Goal: Task Accomplishment & Management: Manage account settings

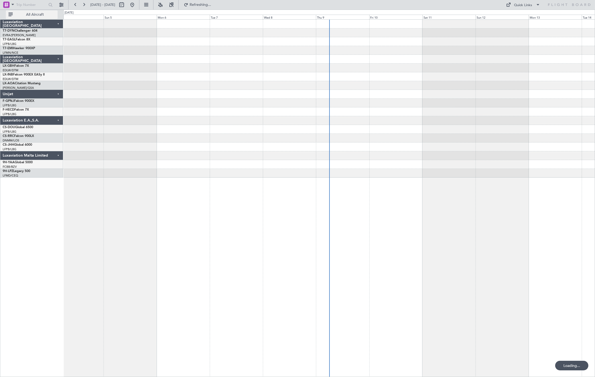
click at [23, 15] on span "All Aircraft" at bounding box center [35, 15] width 42 height 4
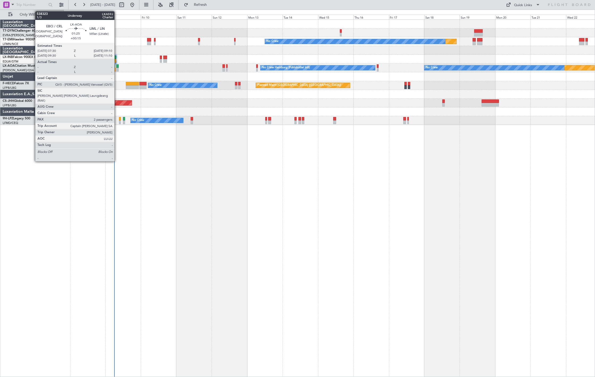
click at [117, 65] on div at bounding box center [117, 66] width 3 height 4
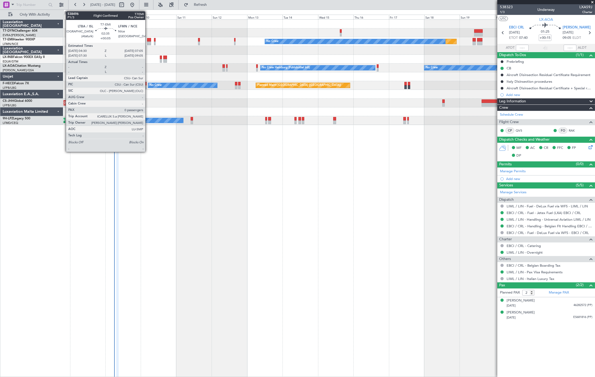
click at [148, 41] on div at bounding box center [149, 43] width 4 height 4
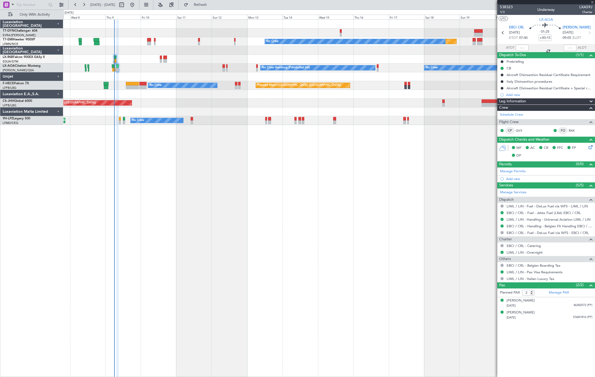
type input "+00:05"
type input "0"
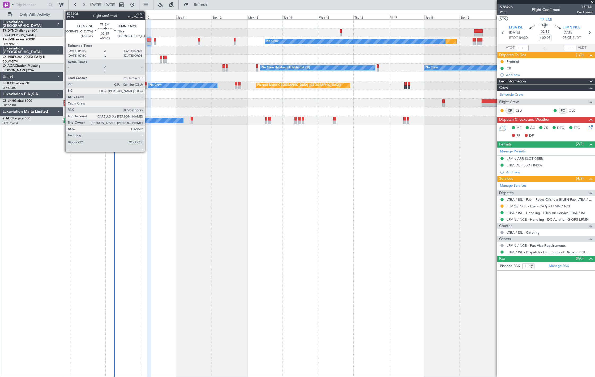
click at [147, 44] on div at bounding box center [149, 43] width 4 height 4
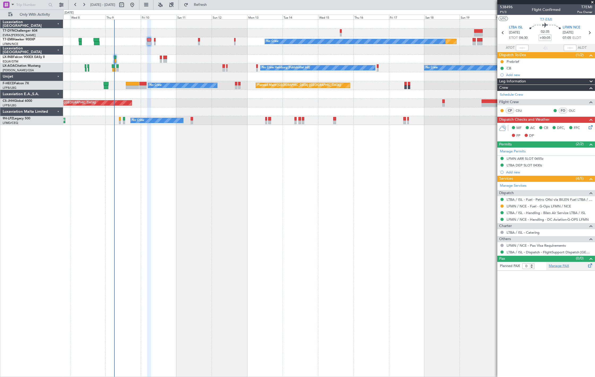
click at [559, 266] on link "Manage PAX" at bounding box center [559, 265] width 20 height 5
click at [506, 13] on span "P1/3" at bounding box center [506, 12] width 13 height 5
click at [212, 4] on span "Refresh" at bounding box center [200, 5] width 22 height 4
click at [567, 264] on link "Manage PAX" at bounding box center [559, 265] width 20 height 5
click at [207, 6] on span "Refresh" at bounding box center [200, 5] width 22 height 4
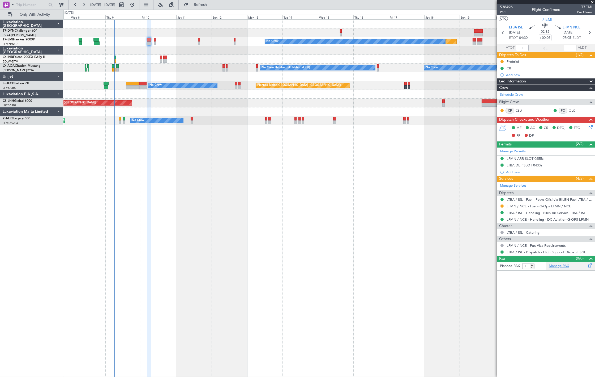
click at [562, 265] on link "Manage PAX" at bounding box center [559, 265] width 20 height 5
click at [205, 2] on button "Refresh" at bounding box center [197, 5] width 32 height 8
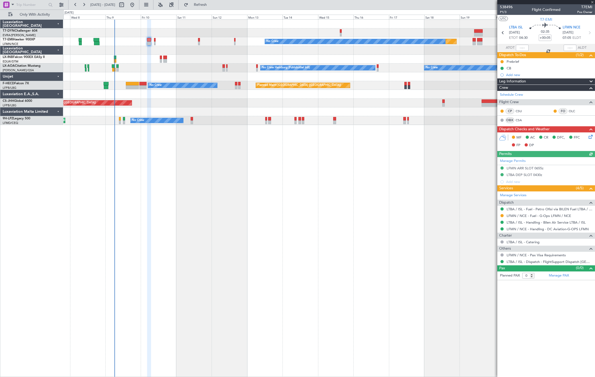
click at [156, 41] on div "Planned Maint No Crew" at bounding box center [328, 41] width 531 height 9
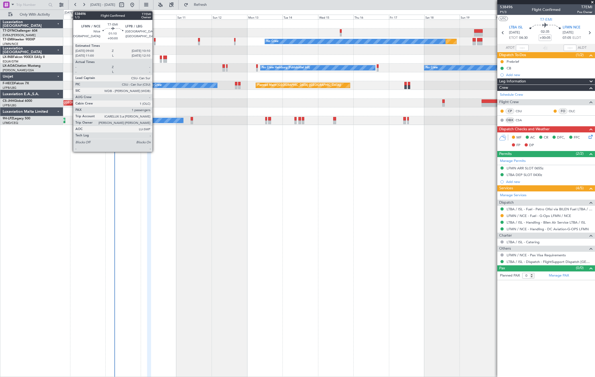
click at [155, 41] on div at bounding box center [155, 43] width 2 height 4
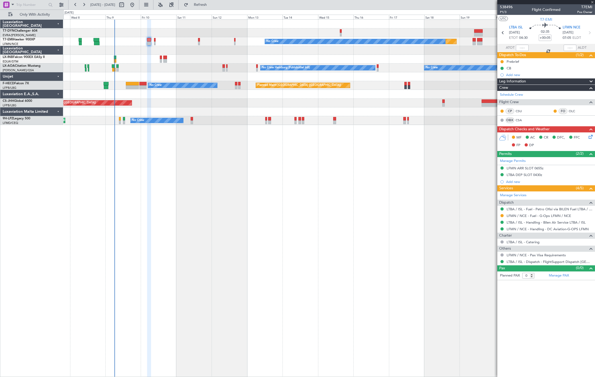
type input "1"
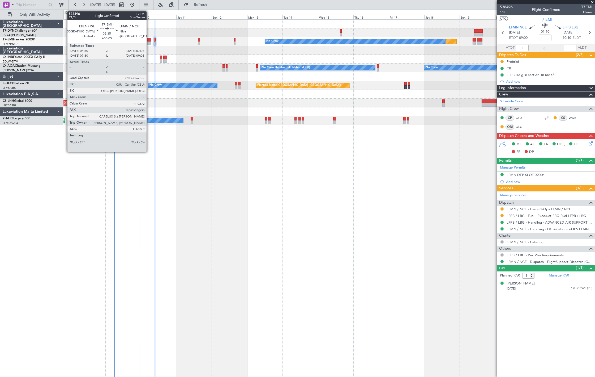
click at [149, 43] on div at bounding box center [149, 43] width 4 height 4
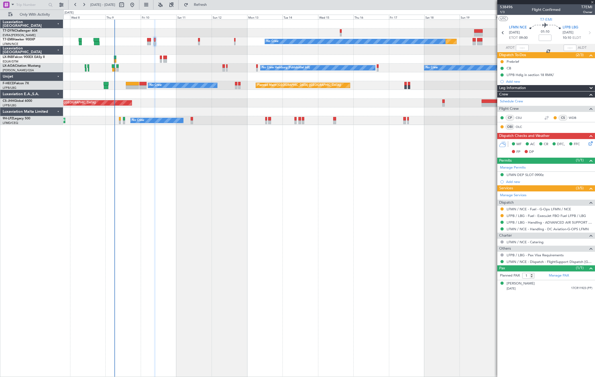
type input "+00:05"
type input "0"
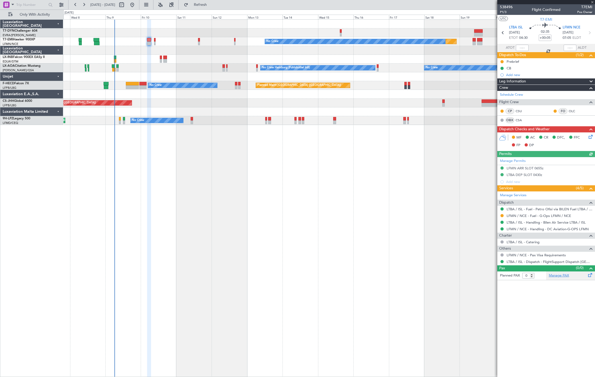
click at [561, 275] on link "Manage PAX" at bounding box center [559, 275] width 20 height 5
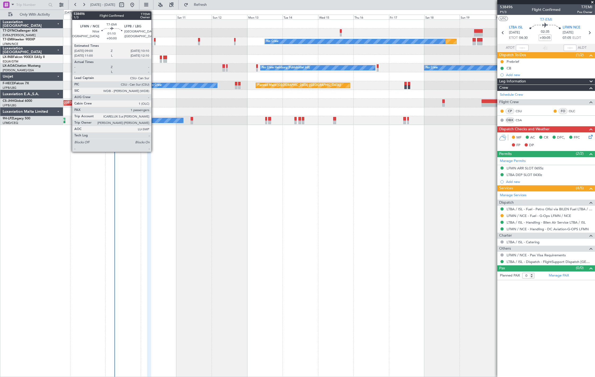
click at [154, 42] on div at bounding box center [155, 43] width 2 height 4
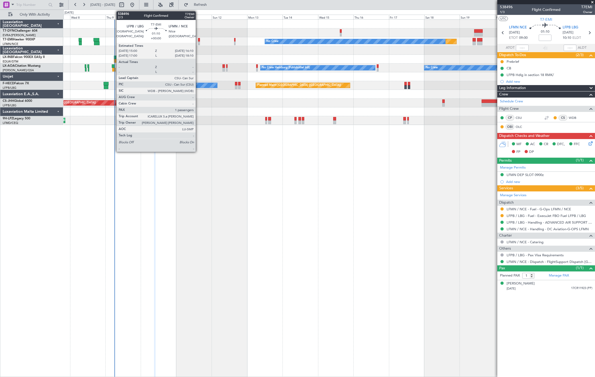
click at [198, 42] on div at bounding box center [199, 43] width 2 height 4
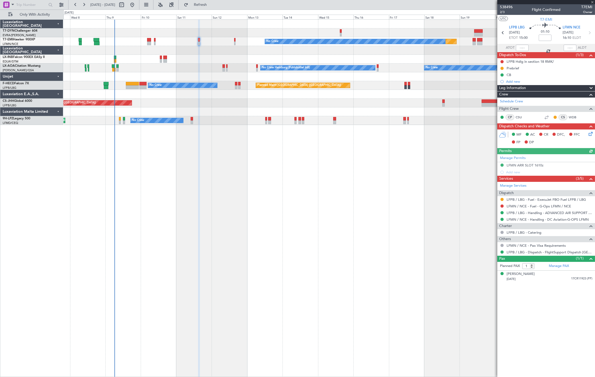
click at [233, 40] on div "Planned Maint No Crew" at bounding box center [328, 41] width 531 height 9
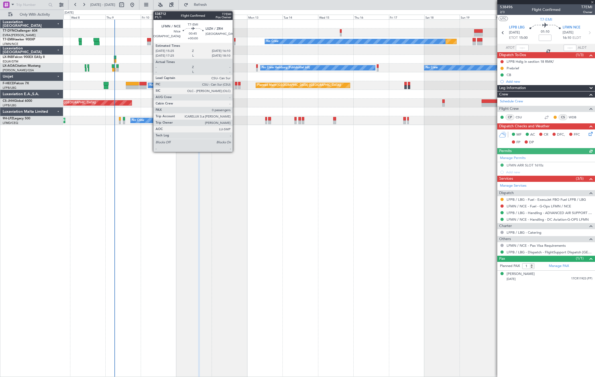
click at [235, 40] on div at bounding box center [234, 40] width 1 height 4
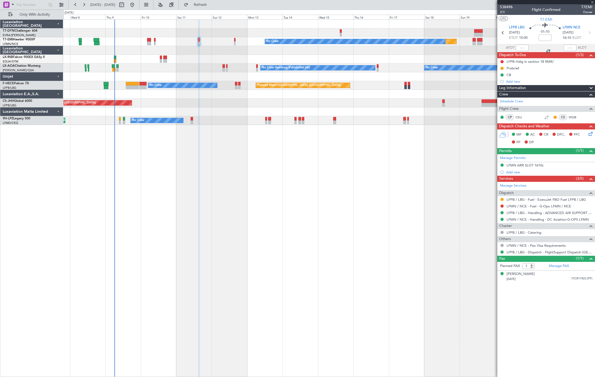
type input "0"
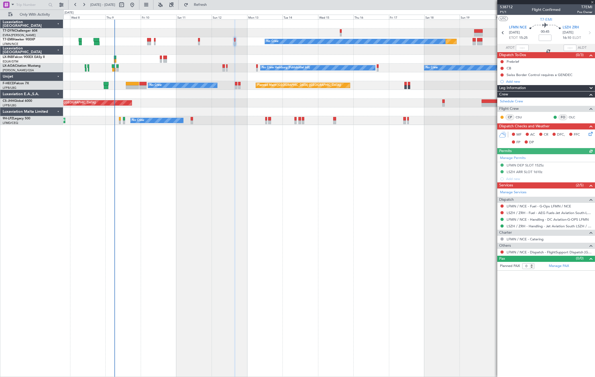
click at [150, 39] on div at bounding box center [149, 40] width 4 height 4
type input "+00:05"
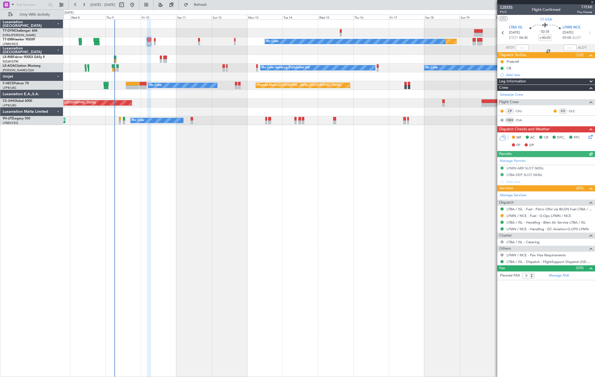
click at [511, 5] on span "538496" at bounding box center [506, 7] width 13 height 6
click at [506, 12] on span "P1/3" at bounding box center [506, 12] width 13 height 5
click at [231, 224] on div "Planned Maint No Crew Planned Maint Monchengladbach No Crew No Crew Hamburg (Fu…" at bounding box center [329, 197] width 532 height 357
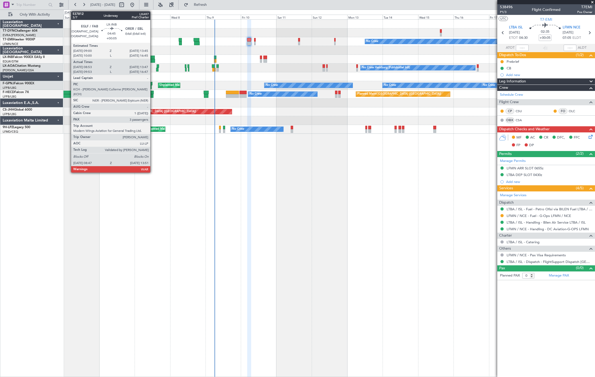
click at [153, 59] on div at bounding box center [151, 61] width 8 height 4
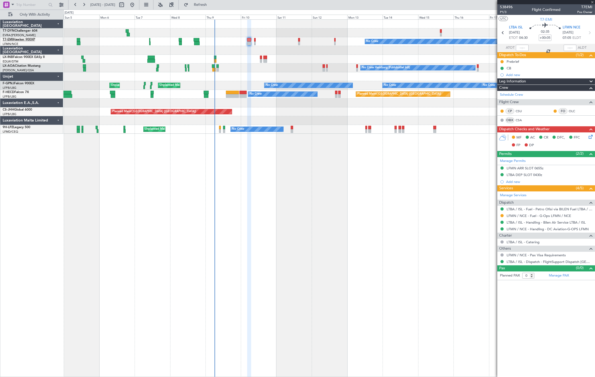
type input "08:53"
type input "13:47"
type input "3"
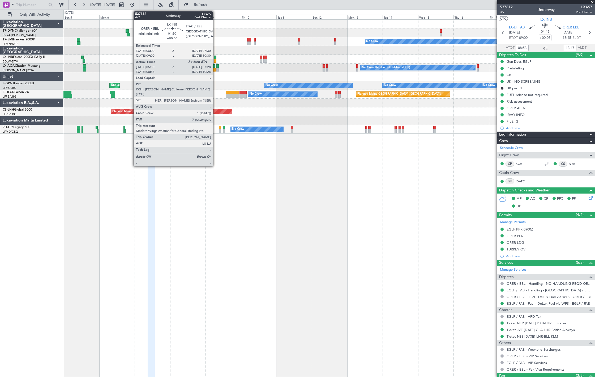
click at [216, 59] on div at bounding box center [215, 61] width 2 height 4
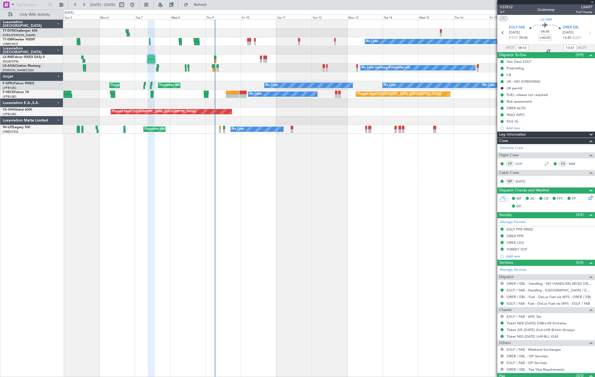
type input "05:58"
type input "7"
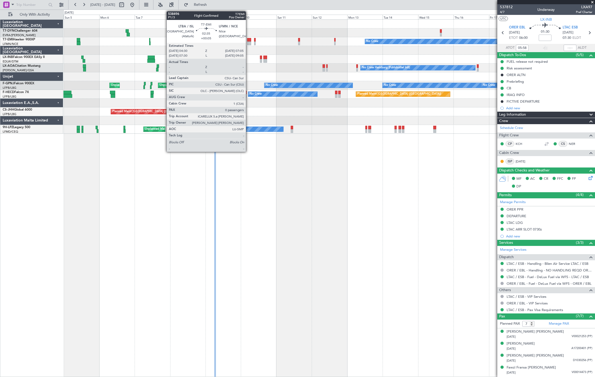
click at [249, 40] on div at bounding box center [249, 40] width 4 height 4
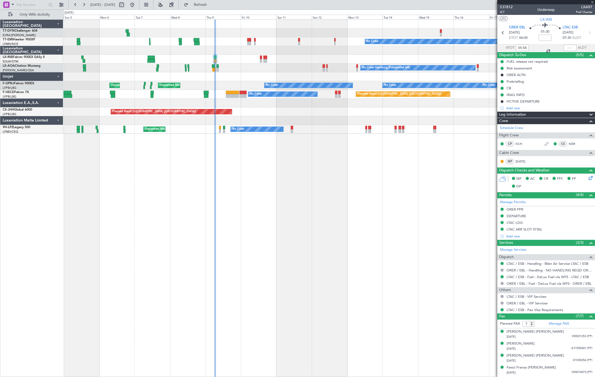
type input "+00:05"
type input "0"
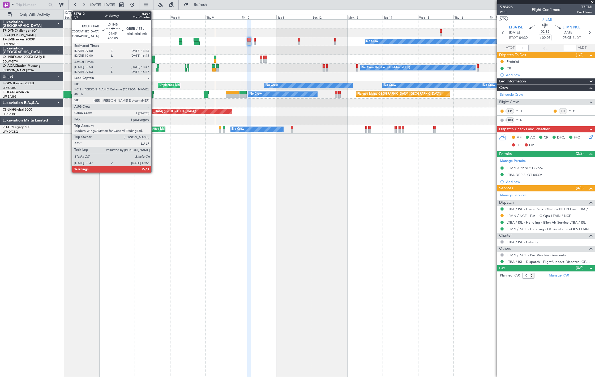
click at [154, 58] on div at bounding box center [151, 58] width 7 height 4
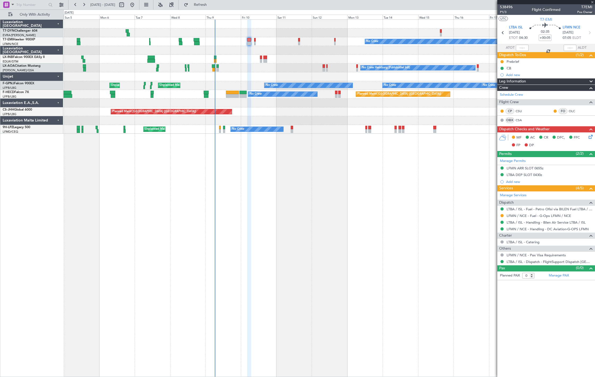
type input "08:53"
type input "13:47"
type input "3"
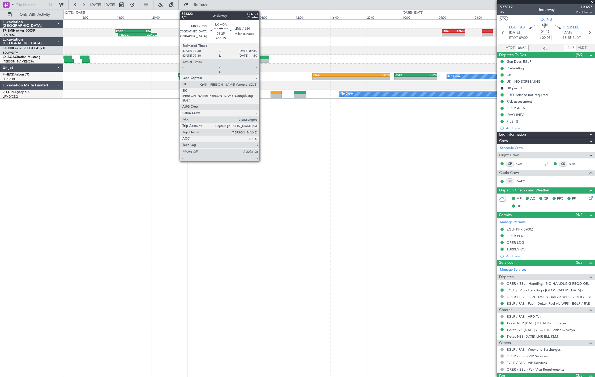
click at [262, 59] on div at bounding box center [261, 61] width 15 height 4
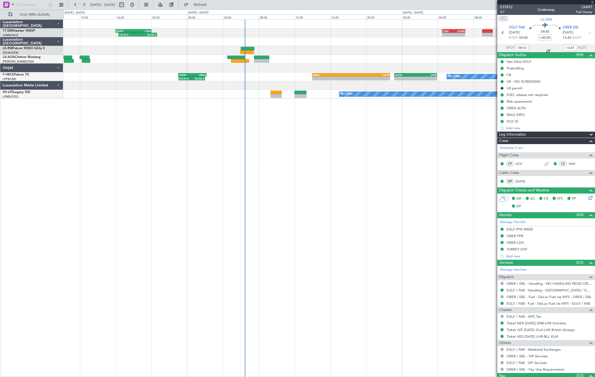
type input "+00:15"
type input "2"
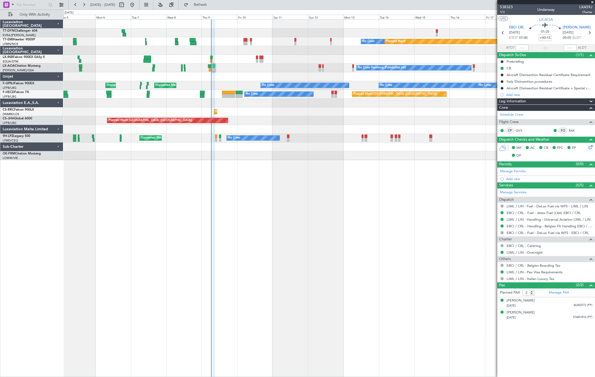
click at [224, 165] on div "No Crew Planned Maint Planned Maint Zurich No Crew Hamburg (Fuhlsbuttel Intl) N…" at bounding box center [329, 197] width 532 height 357
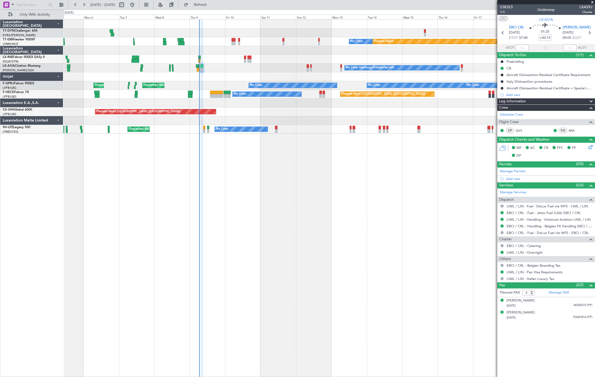
click at [193, 109] on div "No Crew Planned Maint Planned Maint Zurich No Crew Hamburg (Fuhlsbuttel Intl) N…" at bounding box center [328, 77] width 531 height 114
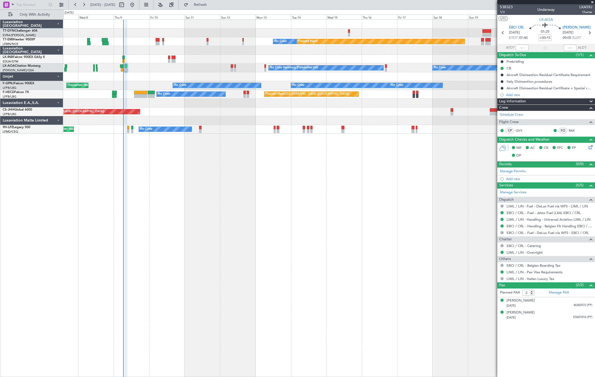
click at [348, 36] on div at bounding box center [328, 32] width 531 height 9
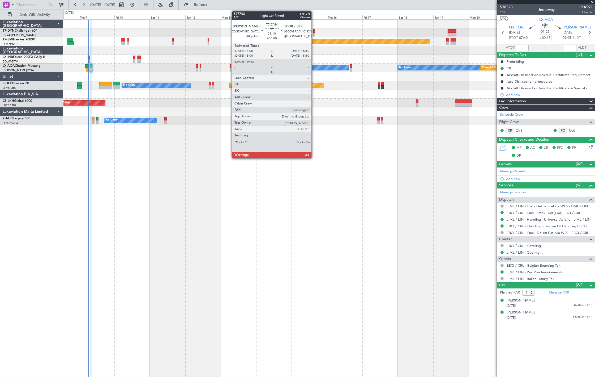
click at [314, 33] on div at bounding box center [314, 35] width 2 height 4
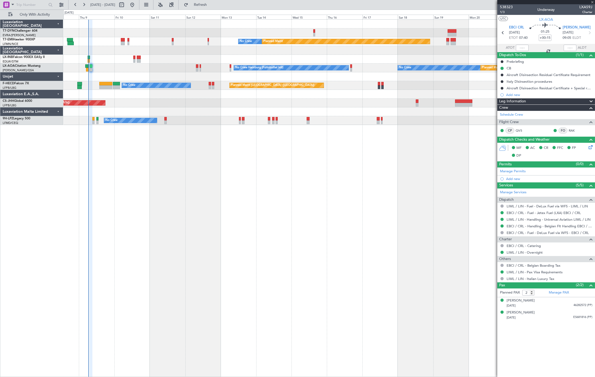
type input "5"
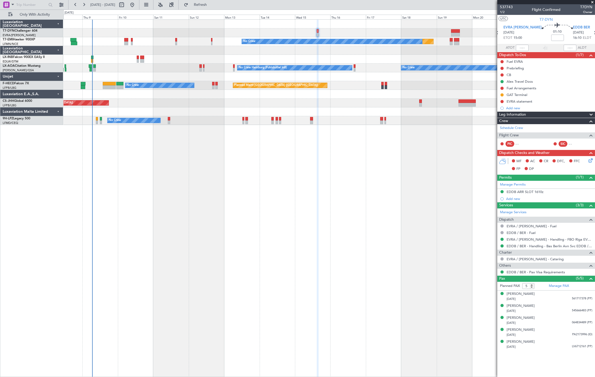
click at [113, 71] on div "Planned Maint Monchengladbach No Crew Hamburg (Fuhlsbuttel Intl) No Crew" at bounding box center [328, 67] width 531 height 9
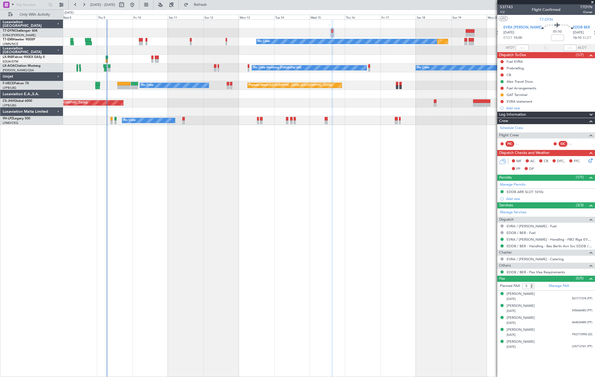
click at [132, 49] on div at bounding box center [328, 50] width 531 height 9
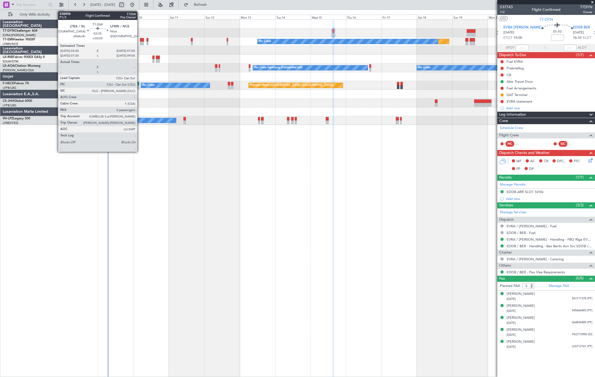
click at [140, 42] on div at bounding box center [142, 43] width 4 height 4
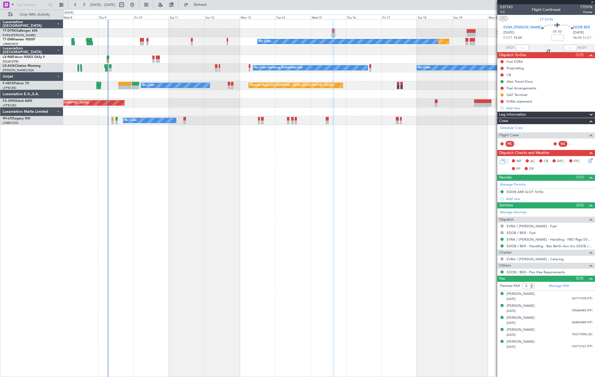
type input "+00:05"
type input "0"
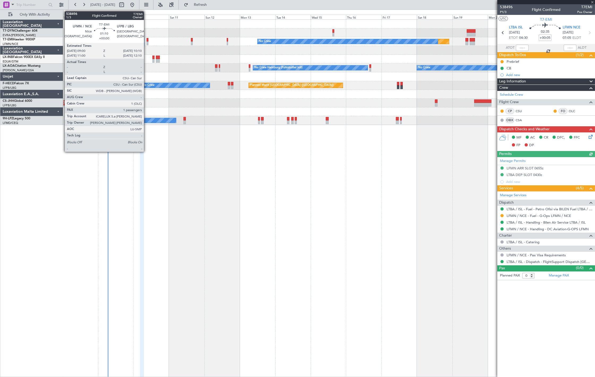
click at [147, 42] on div at bounding box center [148, 43] width 2 height 4
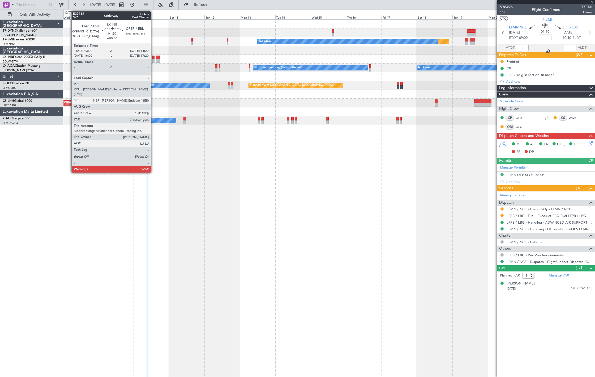
click at [154, 60] on div at bounding box center [153, 61] width 2 height 4
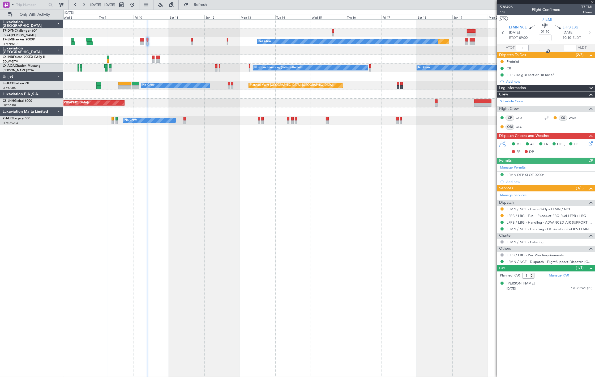
type input "7"
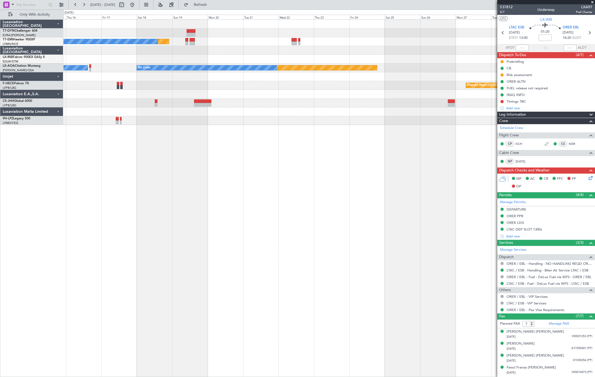
click at [100, 81] on div "Planned Maint No Crew Planned Maint Monchengladbach No Crew No Crew Hamburg (Fu…" at bounding box center [328, 72] width 531 height 105
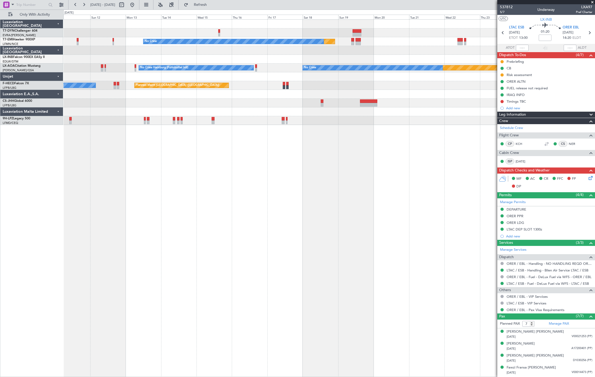
click at [357, 87] on div "Planned Maint Paris (Le Bourget) No Crew Planned Maint Paris (Le Bourget)" at bounding box center [328, 85] width 531 height 9
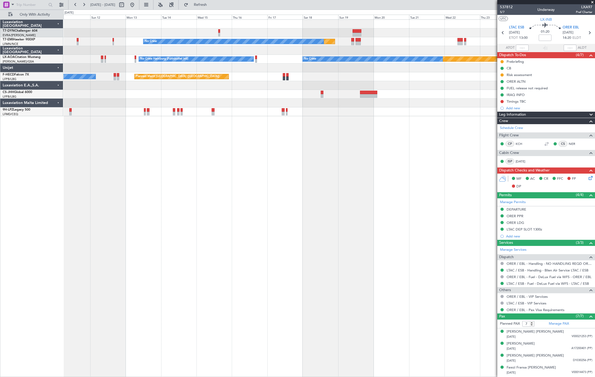
click at [84, 60] on div "Planned Maint Monchengladbach No Crew No Crew Hamburg (Fuhlsbuttel Intl)" at bounding box center [328, 59] width 531 height 9
click at [137, 6] on button at bounding box center [132, 5] width 8 height 8
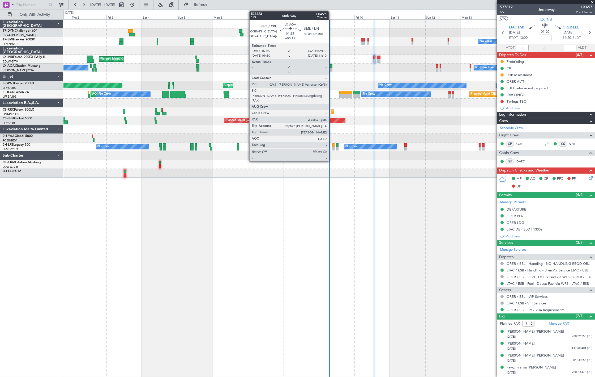
click at [331, 67] on div at bounding box center [331, 66] width 3 height 4
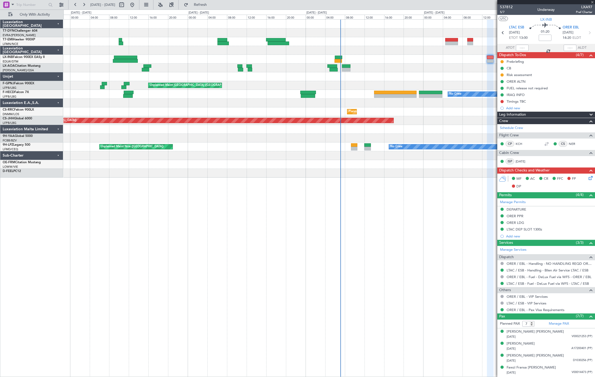
type input "+00:15"
type input "2"
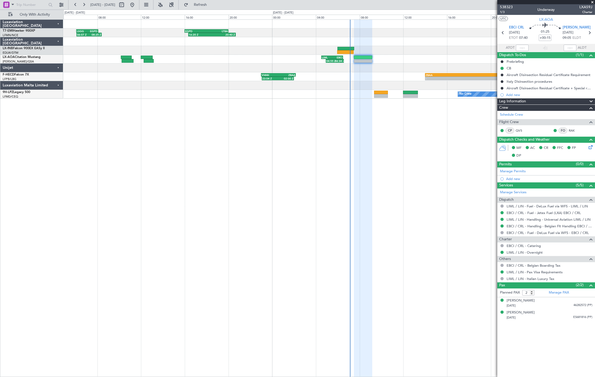
click at [93, 82] on div "06:07 Z 08:25 Z LSGG 06:05 Z EGPD 08:05 Z 16:20 Z 20:40 Z EGPD 16:00 Z LTBA 20:…" at bounding box center [328, 59] width 531 height 79
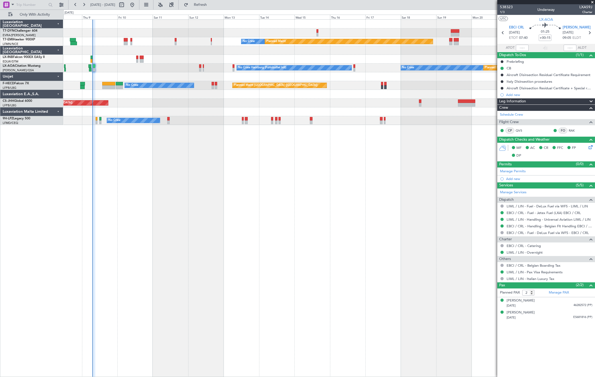
click at [113, 82] on div "No Crew Planned Maint No Crew Hamburg (Fuhlsbuttel Intl) No Crew Planned Maint …" at bounding box center [328, 72] width 531 height 105
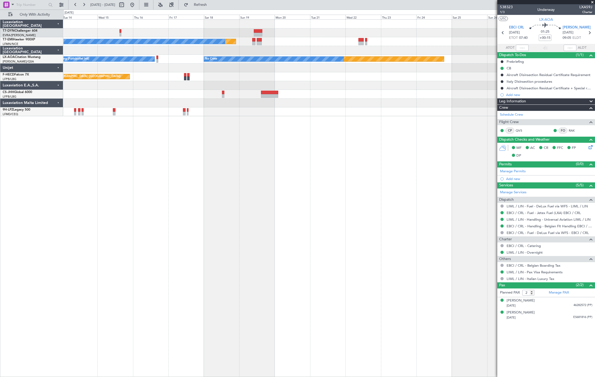
click at [279, 138] on div "Planned Maint No Crew Planned Maint Monchengladbach No Crew No Crew Hamburg (Fu…" at bounding box center [329, 197] width 532 height 357
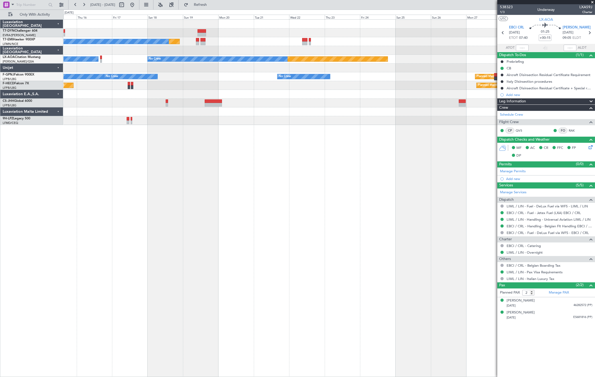
click at [264, 141] on div "Planned Maint No Crew Planned Maint Monchengladbach No Crew No Crew Hamburg (Fu…" at bounding box center [329, 197] width 532 height 357
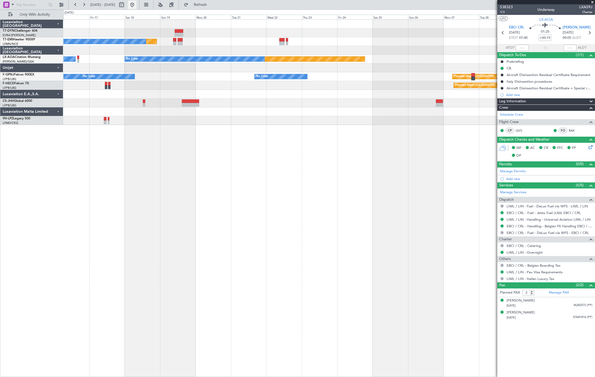
click at [137, 5] on button at bounding box center [132, 5] width 8 height 8
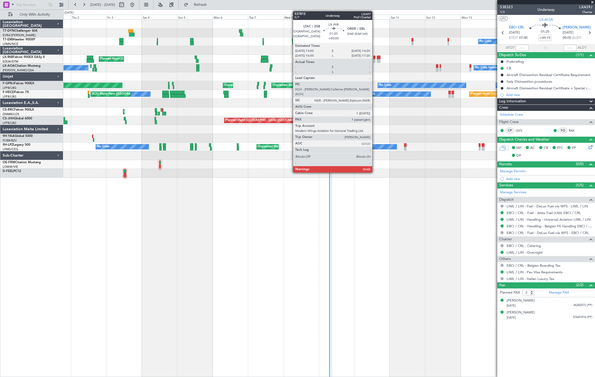
click at [375, 58] on div at bounding box center [374, 58] width 2 height 4
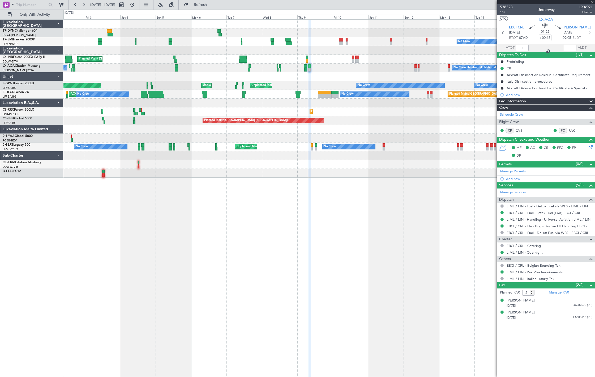
type input "7"
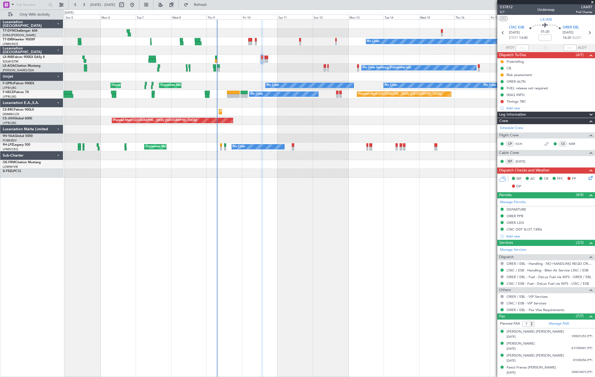
click at [185, 102] on div "Planned Maint No Crew Planned Maint Zurich No Crew Hamburg (Fuhlsbuttel Intl) N…" at bounding box center [328, 99] width 531 height 158
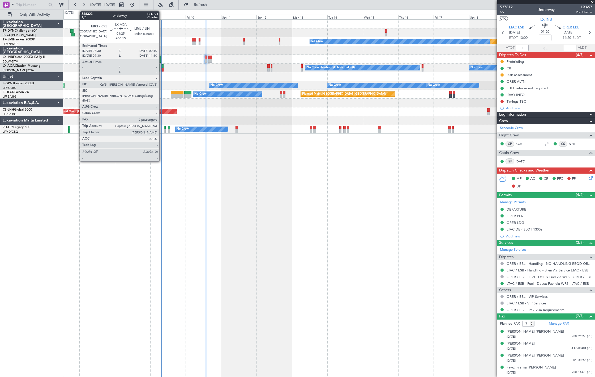
click at [162, 68] on div at bounding box center [162, 70] width 3 height 4
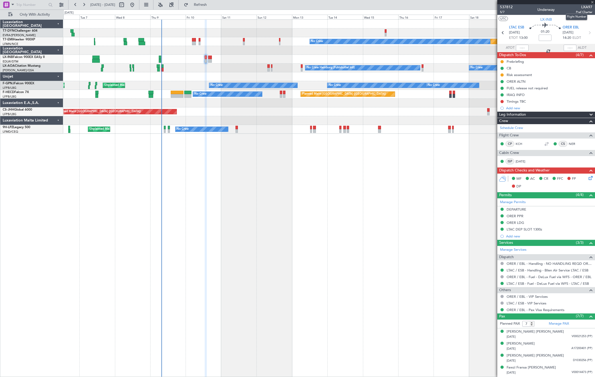
type input "+00:15"
type input "2"
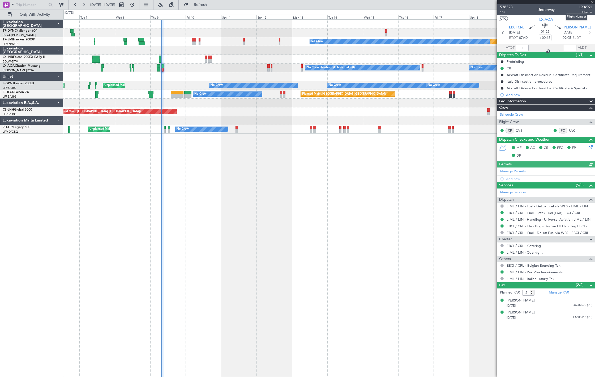
click at [582, 7] on span "LXA59J" at bounding box center [586, 7] width 13 height 6
copy span "LXA59J"
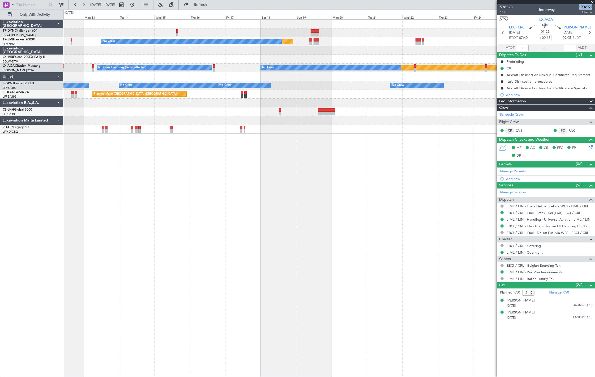
click at [1, 87] on div "Planned Maint No Crew No Crew Hamburg (Fuhlsbuttel Intl) Planned Maint Moncheng…" at bounding box center [297, 193] width 595 height 367
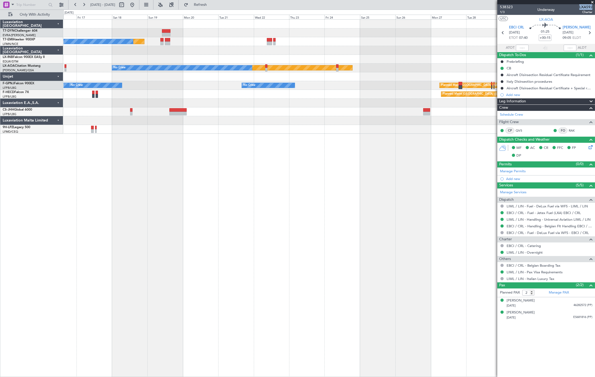
click at [163, 83] on div "Planned Maint No Crew Planned Maint Nurnberg Planned Maint Monchengladbach No C…" at bounding box center [328, 77] width 531 height 114
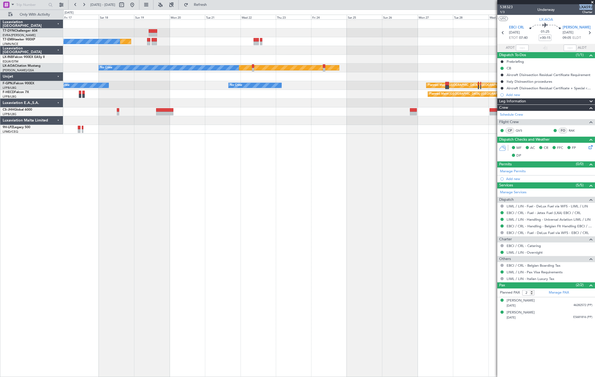
click at [116, 96] on div "Planned Maint No Crew Planned Maint Nurnberg Planned Maint Monchengladbach No C…" at bounding box center [328, 77] width 531 height 114
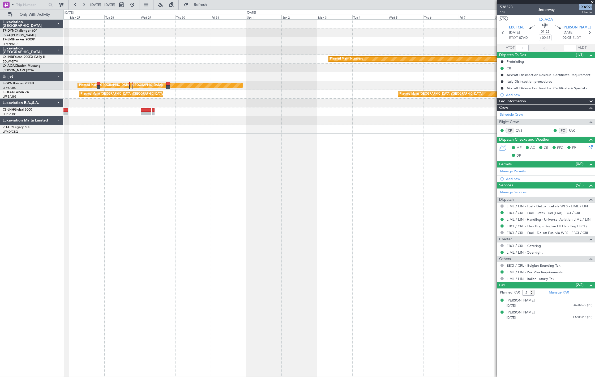
click at [168, 75] on div "Planned Maint Nurnberg Planned Maint Monchengladbach Planned Maint Paris (Le Bo…" at bounding box center [328, 77] width 531 height 114
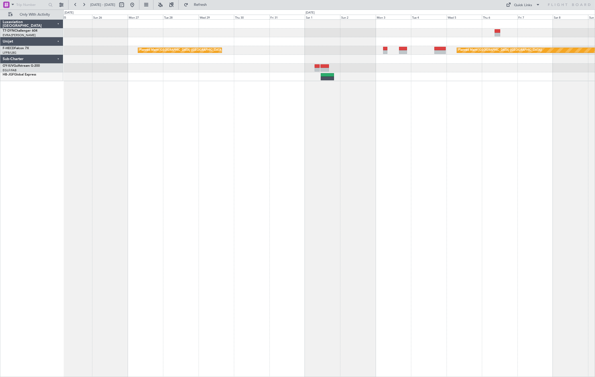
click at [426, 105] on div "Planned Maint Paris (Le Bourget) Planned Maint Paris (Le Bourget)" at bounding box center [329, 197] width 532 height 357
click at [478, 134] on div "Planned Maint Paris (Le Bourget) Planned Maint Paris (Le Bourget)" at bounding box center [329, 197] width 532 height 357
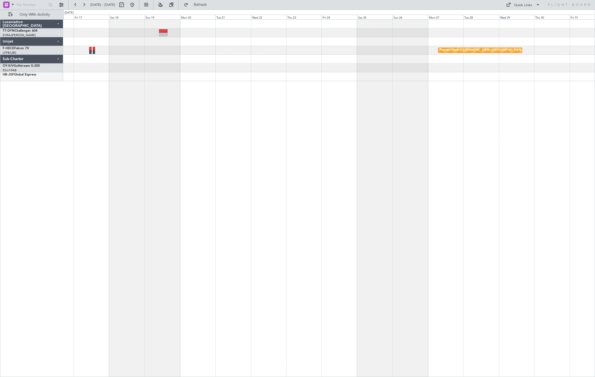
click at [338, 130] on div "Planned Maint [GEOGRAPHIC_DATA] ([GEOGRAPHIC_DATA])" at bounding box center [329, 197] width 532 height 357
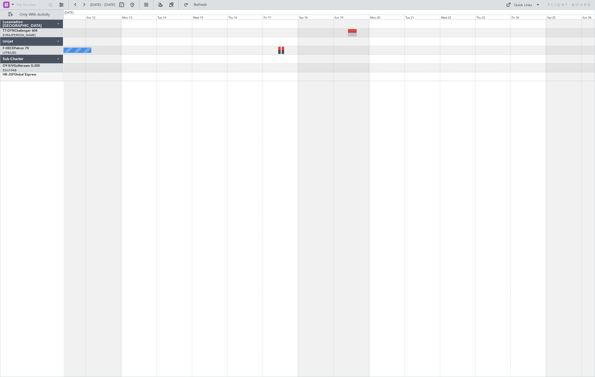
click at [353, 134] on div "No Crew Planned Maint Paris (Le Bourget)" at bounding box center [329, 197] width 532 height 357
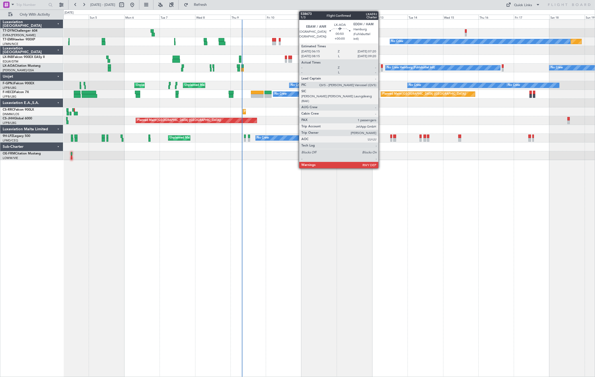
click at [381, 70] on div at bounding box center [382, 70] width 2 height 4
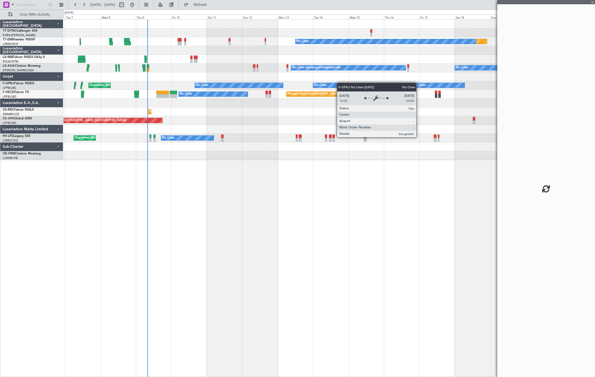
click at [262, 83] on div "Planned Maint No Crew Planned Maint Zurich No Crew Hamburg (Fuhlsbuttel Intl) N…" at bounding box center [328, 90] width 531 height 140
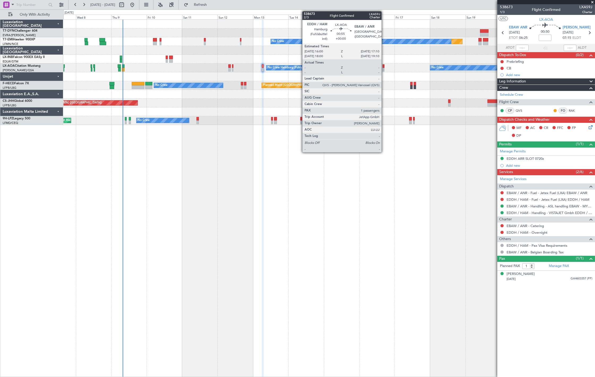
click at [384, 69] on div at bounding box center [384, 70] width 2 height 4
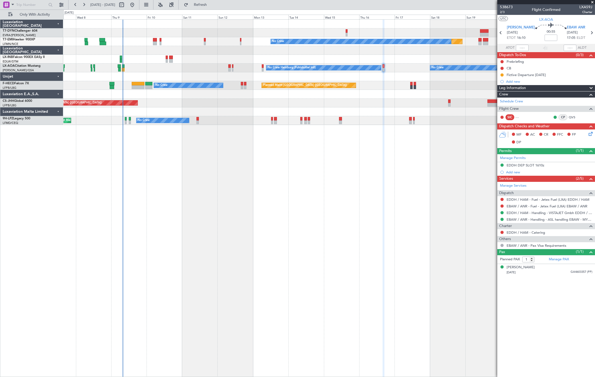
click at [75, 90] on div "Planned Maint No Crew Planned Maint Monchengladbach No Crew Hamburg (Fuhlsbutte…" at bounding box center [328, 72] width 531 height 105
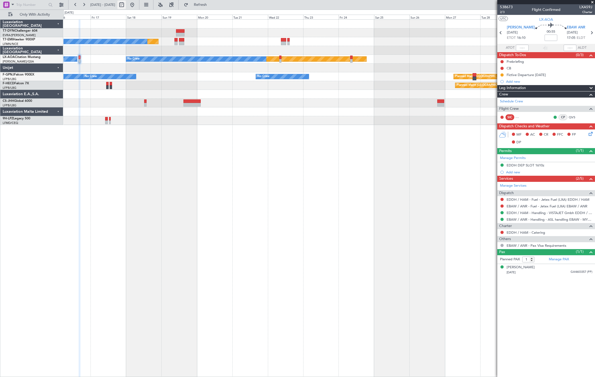
click at [126, 3] on button at bounding box center [121, 5] width 8 height 8
select select "10"
select select "2025"
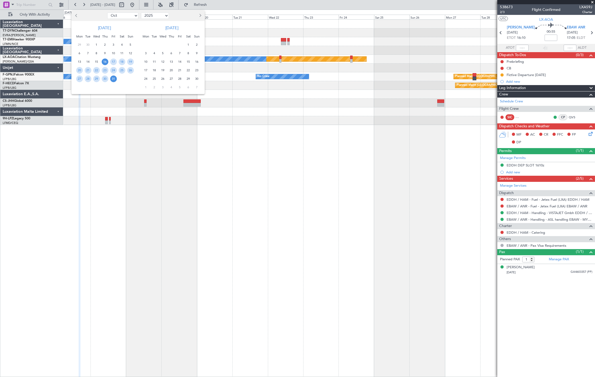
click at [172, 53] on span "6" at bounding box center [171, 53] width 7 height 7
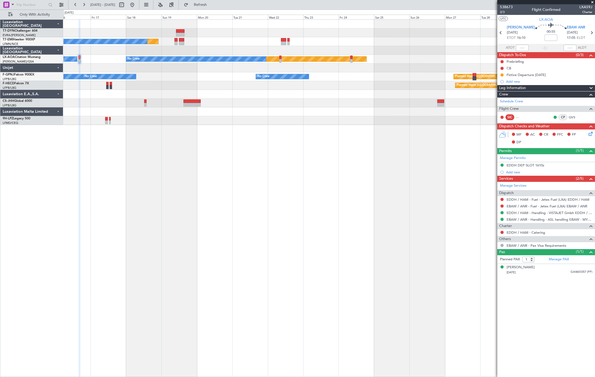
select select "11"
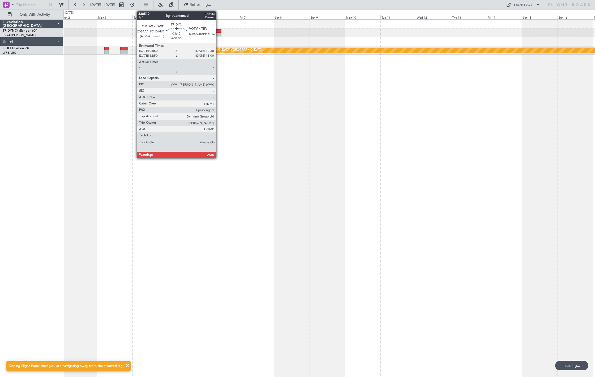
click at [219, 32] on div at bounding box center [219, 31] width 6 height 4
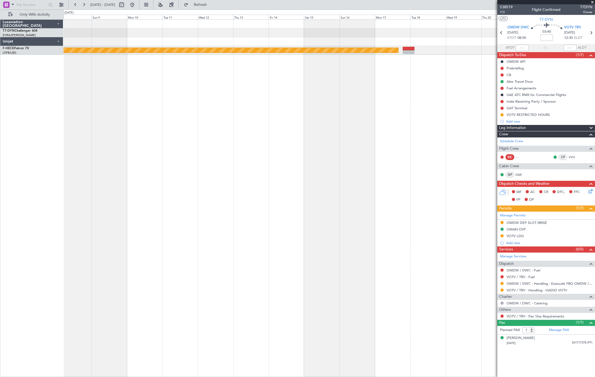
click at [91, 56] on div "Planned Maint Riga (Riga Intl) Planned Maint Paris (Le Bourget)" at bounding box center [329, 197] width 532 height 357
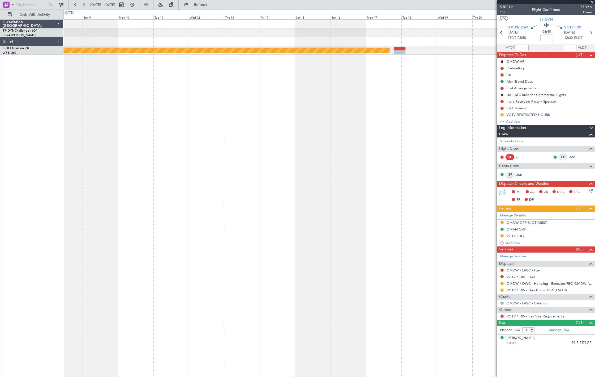
click at [153, 51] on div "Planned Maint Riga (Riga Intl) Planned Maint Paris (Le Bourget)" at bounding box center [328, 37] width 531 height 35
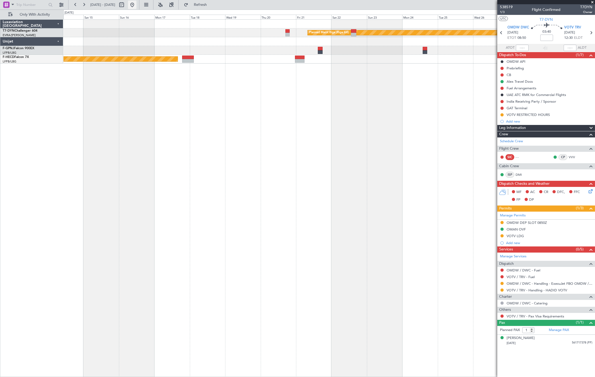
click at [137, 6] on button at bounding box center [132, 5] width 8 height 8
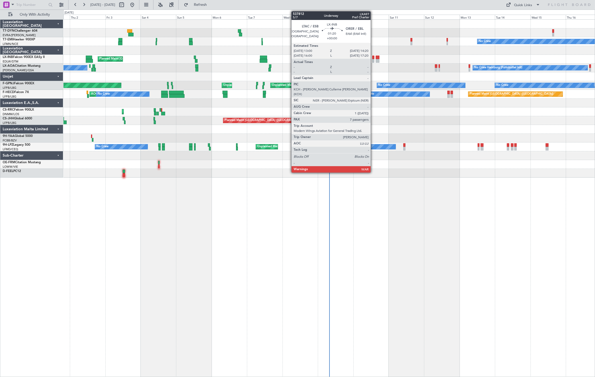
click at [373, 58] on div at bounding box center [373, 58] width 2 height 4
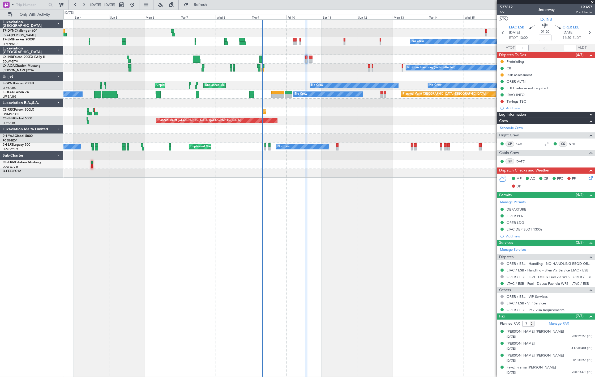
click at [282, 68] on div "Planned Maint No Crew Planned Maint Zurich No Crew Hamburg (Fuhlsbuttel Intl) N…" at bounding box center [328, 99] width 531 height 158
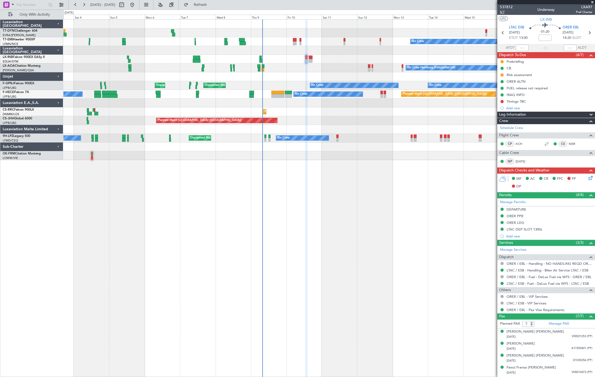
click at [502, 12] on span "5/7" at bounding box center [506, 12] width 13 height 5
click at [212, 4] on span "Refresh" at bounding box center [200, 5] width 22 height 4
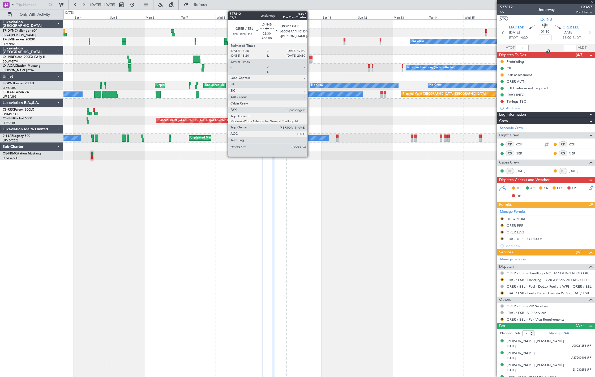
click at [310, 61] on div at bounding box center [311, 61] width 4 height 4
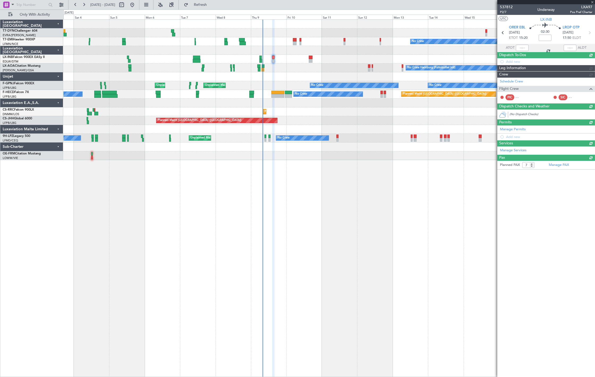
type input "0"
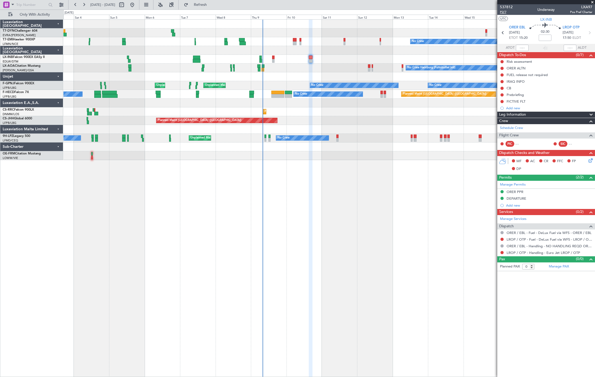
click at [503, 11] on span "P2/7" at bounding box center [506, 12] width 13 height 5
click at [207, 4] on span "Refresh" at bounding box center [200, 5] width 22 height 4
click at [209, 7] on button "Refresh" at bounding box center [197, 5] width 32 height 8
click at [212, 6] on span "Refresh" at bounding box center [200, 5] width 22 height 4
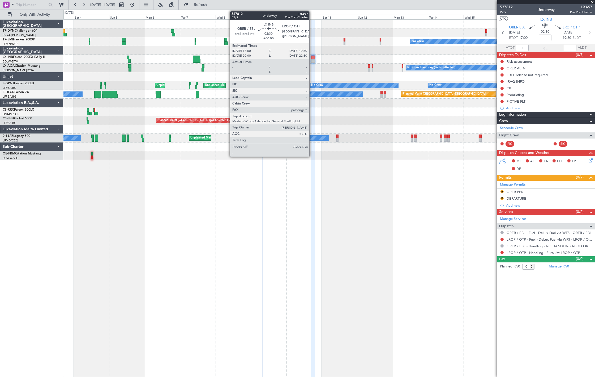
click at [312, 57] on div at bounding box center [313, 58] width 4 height 4
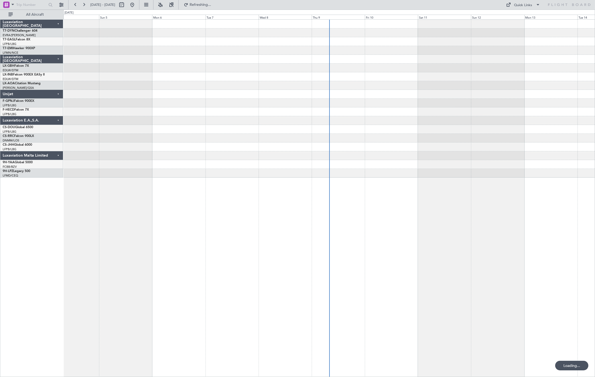
click at [35, 10] on div "All Aircraft" at bounding box center [34, 15] width 68 height 10
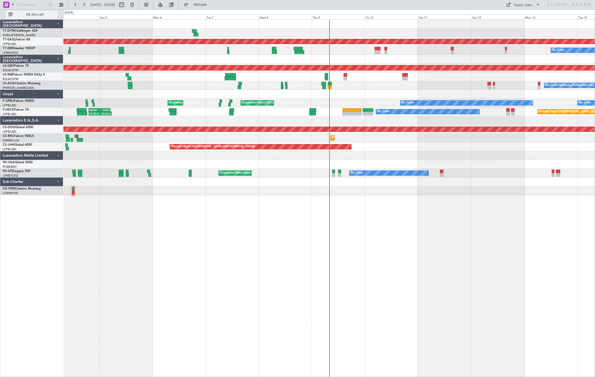
click at [36, 14] on span "All Aircraft" at bounding box center [35, 15] width 42 height 4
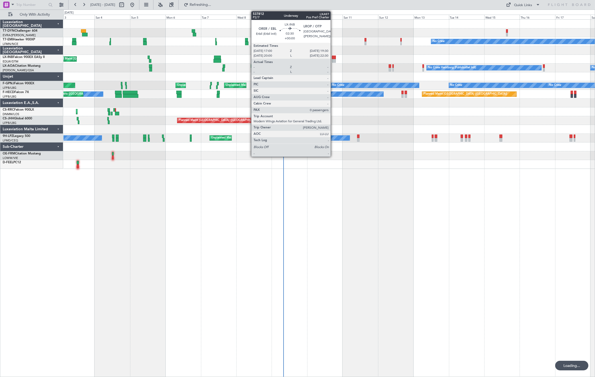
click at [333, 59] on div at bounding box center [334, 61] width 4 height 4
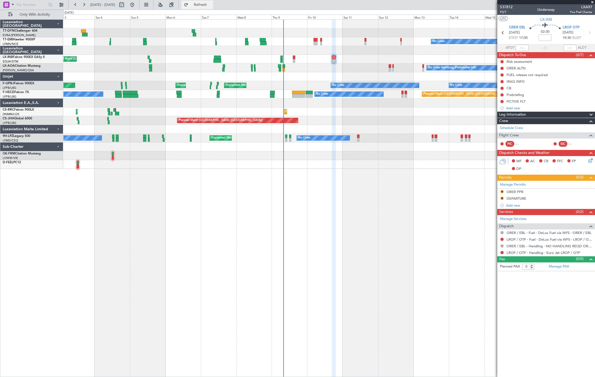
click at [213, 8] on button "Refresh" at bounding box center [197, 5] width 32 height 8
click at [216, 10] on div "0 0 Fri 3 Sat 4 Sun 5 Mon 6 Tue 7 Wed 8 Thu 9 Oct 2025 Fri 10 Sat 11 Sun 12 Mon…" at bounding box center [329, 15] width 531 height 10
click at [212, 5] on span "Refresh" at bounding box center [200, 5] width 22 height 4
click at [507, 11] on span "P2/7" at bounding box center [506, 12] width 13 height 5
click at [213, 7] on button "Refresh" at bounding box center [197, 5] width 32 height 8
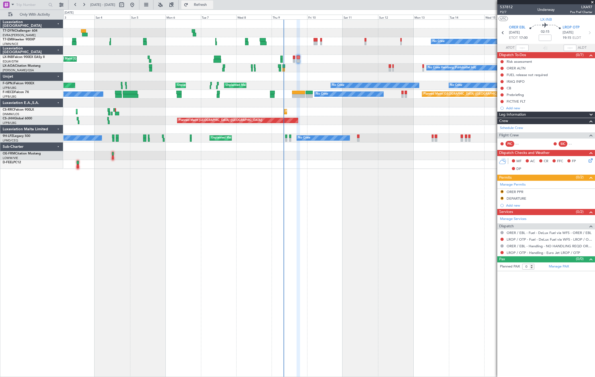
click at [212, 6] on span "Refresh" at bounding box center [200, 5] width 22 height 4
click at [213, 8] on button "Refresh" at bounding box center [197, 5] width 32 height 8
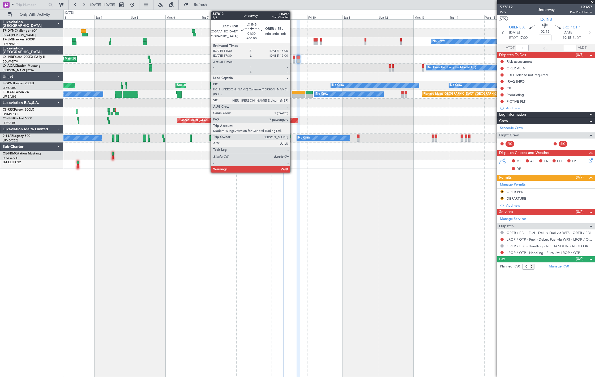
click at [293, 58] on div at bounding box center [294, 58] width 2 height 4
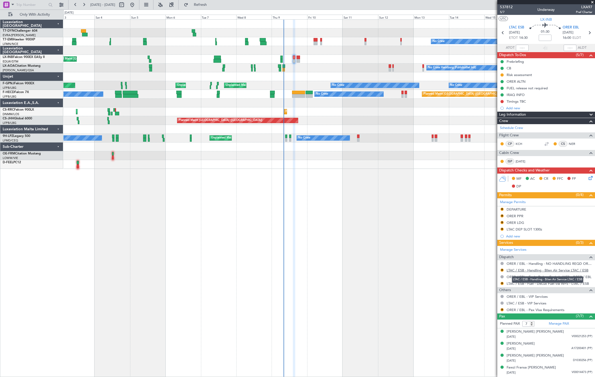
click at [540, 270] on link "LTAC / ESB - Handling - Bilen Air Service LTAC / ESB" at bounding box center [548, 270] width 82 height 5
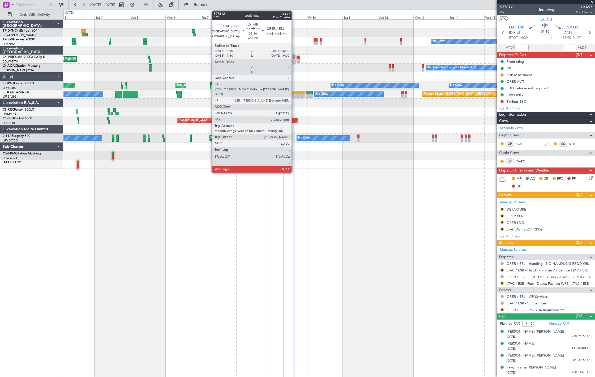
click at [294, 58] on div at bounding box center [294, 58] width 2 height 4
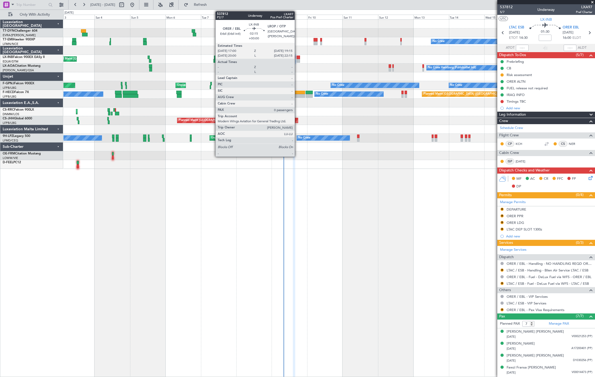
click at [298, 60] on div at bounding box center [298, 61] width 3 height 4
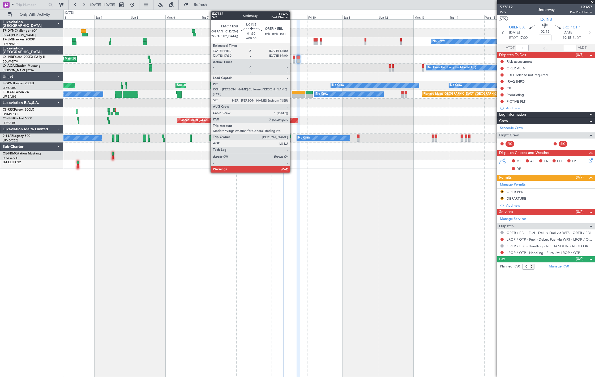
click at [293, 59] on div at bounding box center [294, 61] width 2 height 4
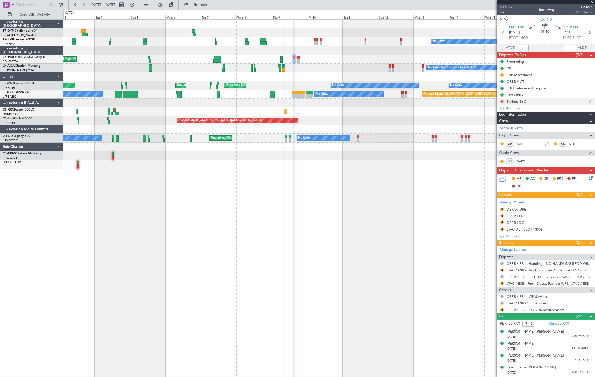
click at [503, 102] on button at bounding box center [502, 101] width 3 height 3
click at [506, 132] on span "Cancelled" at bounding box center [503, 132] width 15 height 5
click at [505, 4] on span "537812" at bounding box center [506, 7] width 13 height 6
click at [212, 6] on span "Refresh" at bounding box center [200, 5] width 22 height 4
click at [197, 104] on div "Planned Maint No Crew Planned Maint Zurich No Crew No Crew Hamburg (Fuhlsbuttel…" at bounding box center [328, 94] width 531 height 149
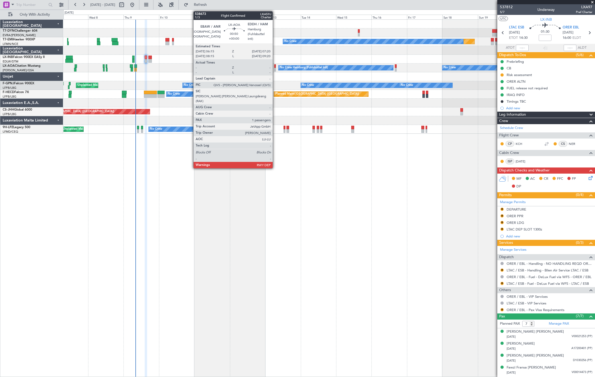
click at [275, 68] on div at bounding box center [275, 70] width 2 height 4
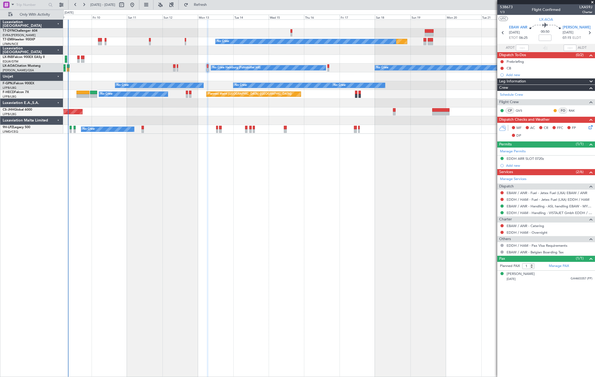
click at [282, 78] on div at bounding box center [328, 76] width 531 height 9
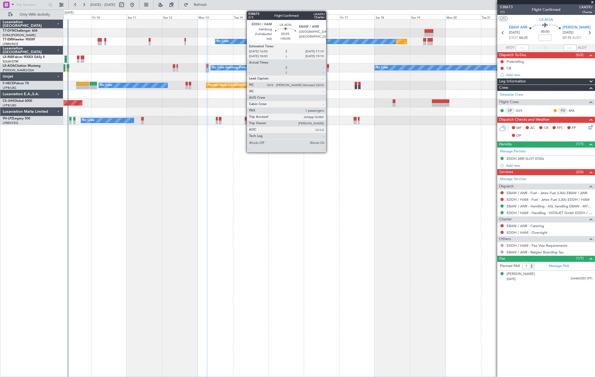
click at [329, 68] on div at bounding box center [328, 70] width 2 height 4
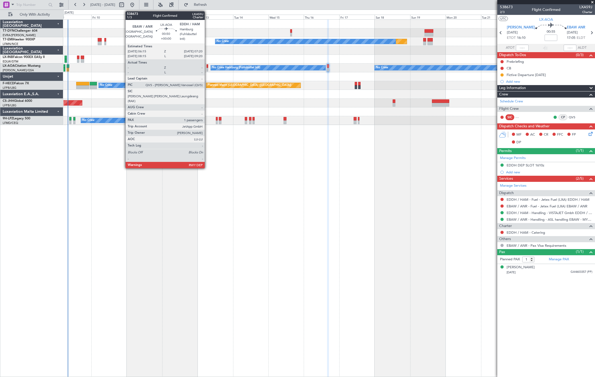
click at [207, 67] on div at bounding box center [208, 66] width 2 height 4
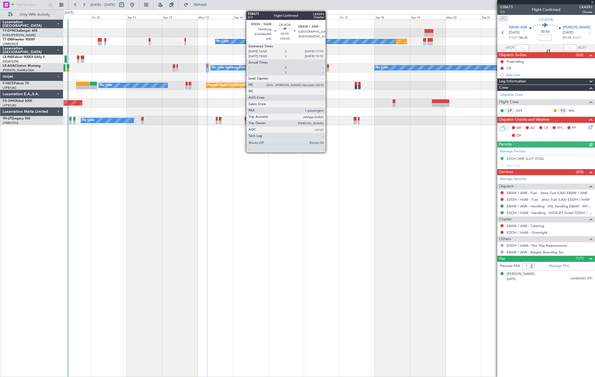
click at [328, 66] on div at bounding box center [328, 66] width 2 height 4
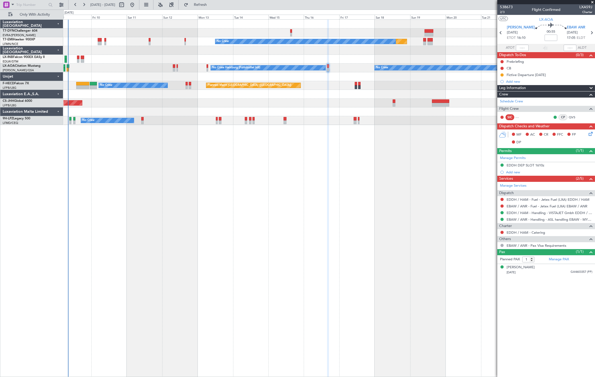
click at [214, 54] on div "Planned Maint No Crew Planned Maint Monchengladbach No Crew No Crew Hamburg (Fu…" at bounding box center [328, 72] width 531 height 105
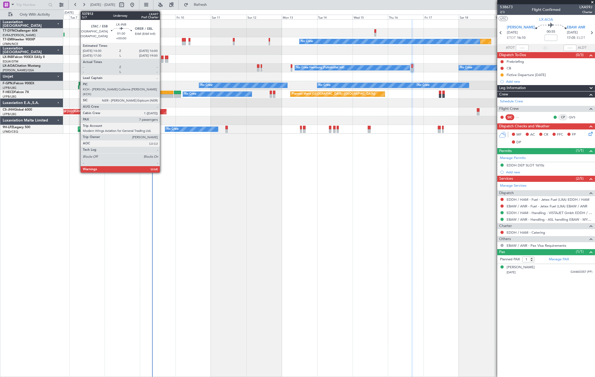
click at [163, 62] on div at bounding box center [162, 61] width 2 height 4
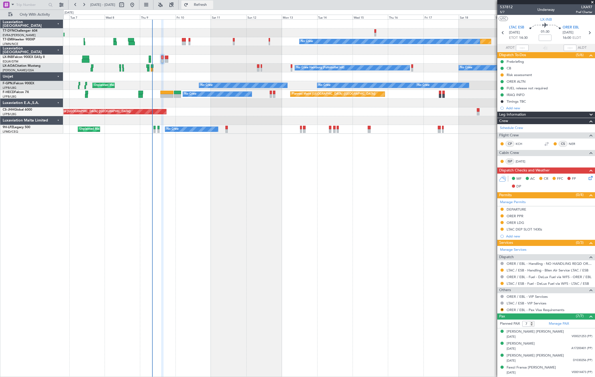
click at [212, 5] on span "Refresh" at bounding box center [200, 5] width 22 height 4
click at [161, 71] on div "Planned Maint Monchengladbach No Crew No Crew Hamburg (Fuhlsbuttel Intl)" at bounding box center [328, 67] width 531 height 9
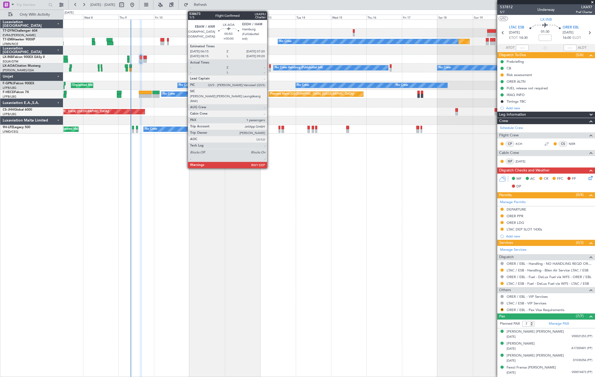
click at [270, 67] on div at bounding box center [270, 66] width 2 height 4
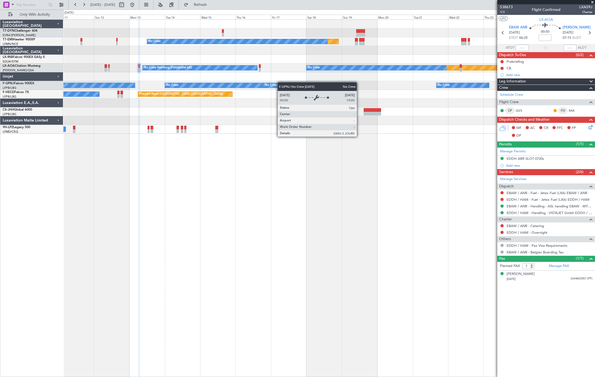
click at [253, 86] on div "Planned Maint No Crew No Crew Hamburg (Fuhlsbuttel Intl) Planned Maint Moncheng…" at bounding box center [328, 77] width 531 height 114
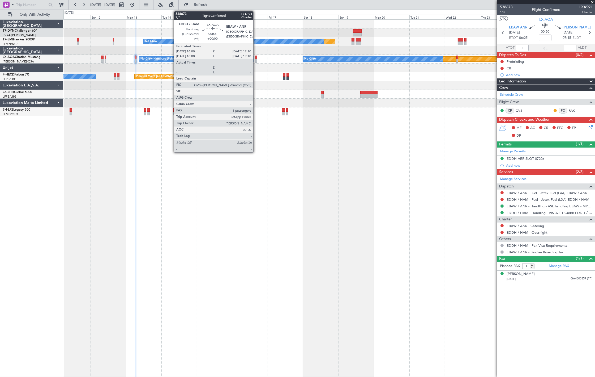
click at [256, 58] on div at bounding box center [257, 58] width 2 height 4
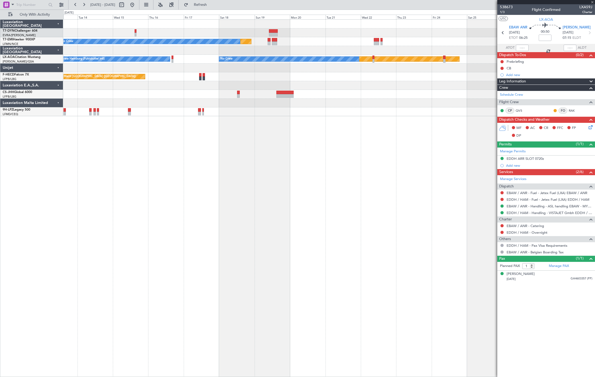
click at [202, 86] on div "Planned Maint No Crew No Crew Hamburg (Fuhlsbuttel Intl) Planned Maint Moncheng…" at bounding box center [328, 68] width 531 height 96
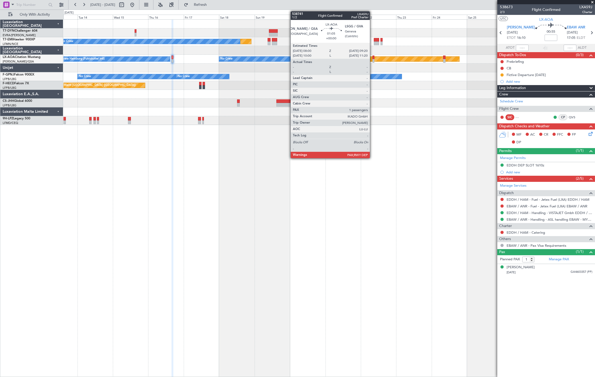
click at [373, 58] on div at bounding box center [374, 58] width 2 height 4
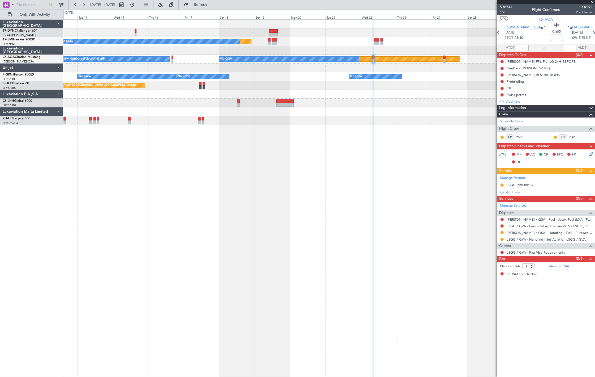
drag, startPoint x: 149, startPoint y: 7, endPoint x: 152, endPoint y: 25, distance: 18.6
click at [137, 7] on button at bounding box center [132, 5] width 8 height 8
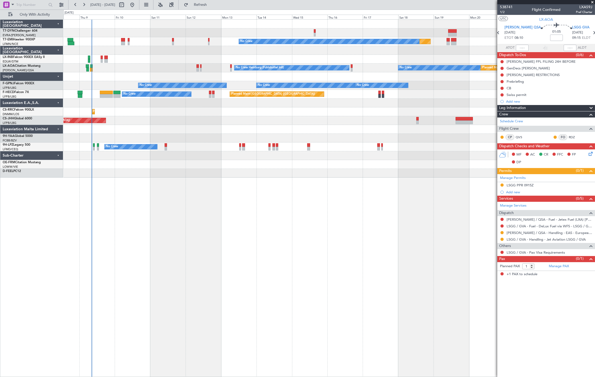
click at [182, 153] on div "Planned Maint No Crew No Crew Hamburg (Fuhlsbuttel Intl) No Crew Planned Maint …" at bounding box center [328, 99] width 531 height 158
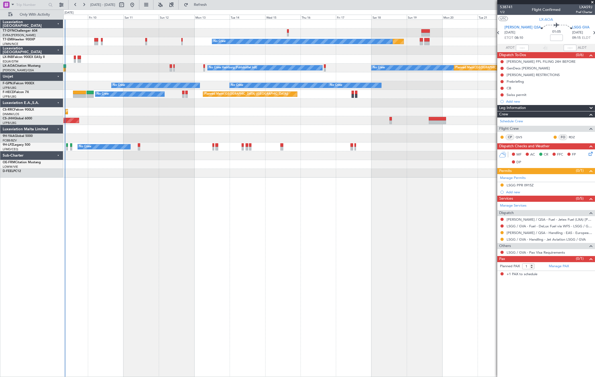
click at [163, 171] on div "Planned Maint No Crew No Crew Hamburg (Fuhlsbuttel Intl) No Crew Planned Maint …" at bounding box center [328, 99] width 531 height 158
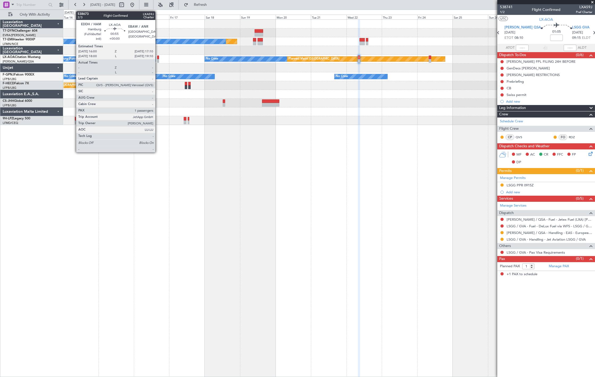
click at [158, 59] on div at bounding box center [158, 61] width 2 height 4
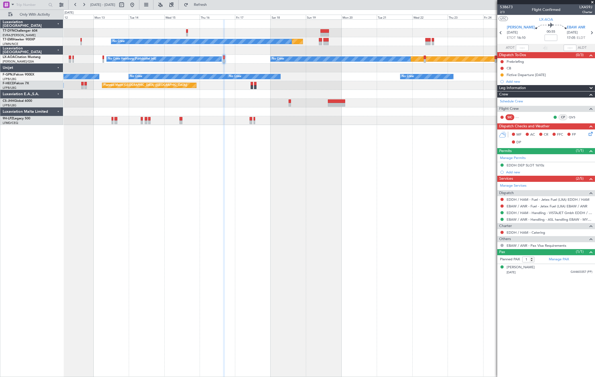
click at [210, 69] on div "Planned Maint No Crew No Crew Hamburg (Fuhlsbuttel Intl) Planned Maint Moncheng…" at bounding box center [328, 72] width 531 height 105
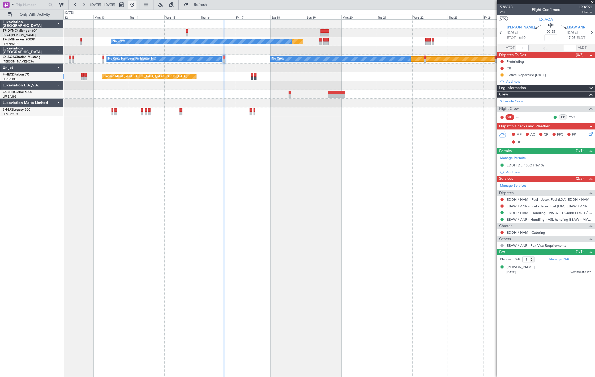
drag, startPoint x: 146, startPoint y: 5, endPoint x: 150, endPoint y: 7, distance: 3.8
click at [137, 5] on button at bounding box center [132, 5] width 8 height 8
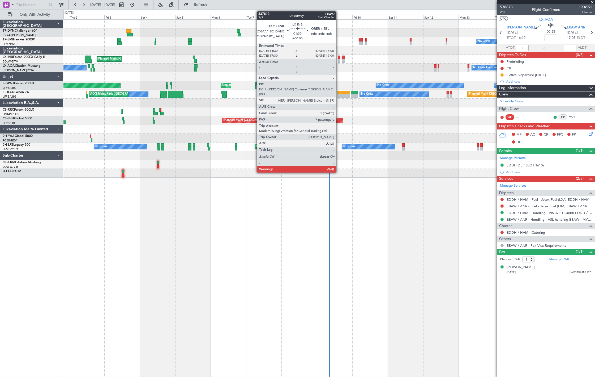
click at [339, 58] on div at bounding box center [339, 58] width 2 height 4
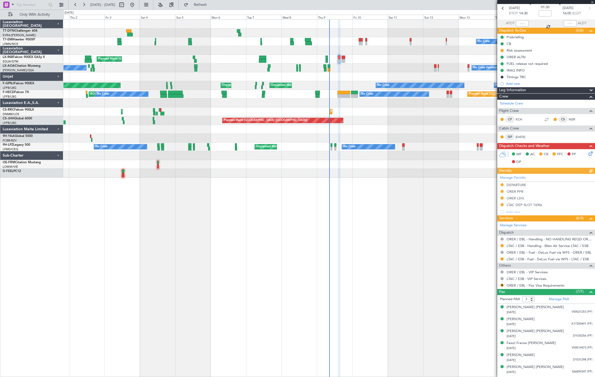
scroll to position [35, 0]
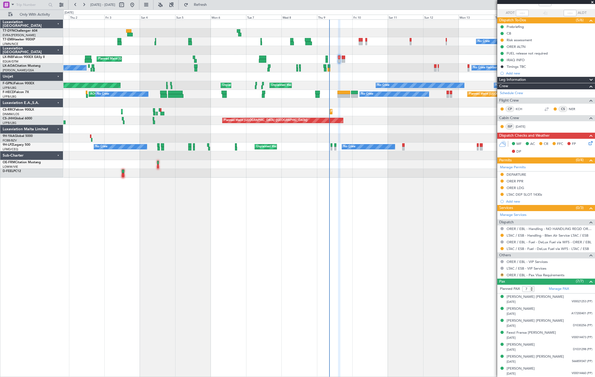
click at [502, 275] on button "R" at bounding box center [502, 274] width 3 height 3
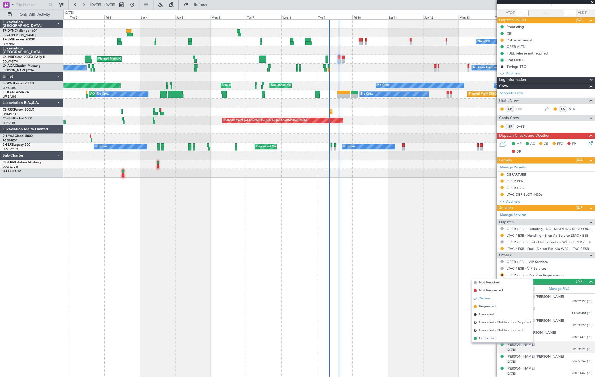
drag, startPoint x: 498, startPoint y: 339, endPoint x: 507, endPoint y: 344, distance: 10.8
click at [498, 339] on li "Confirmed" at bounding box center [502, 338] width 61 height 8
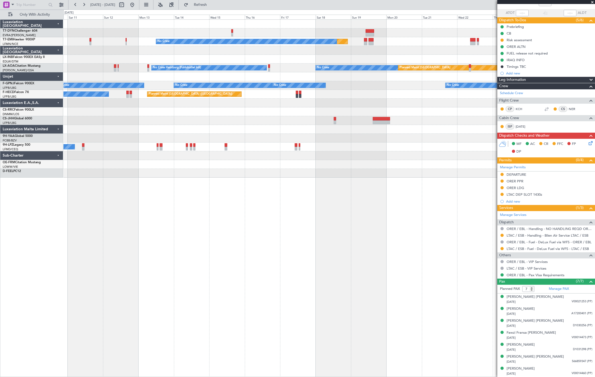
click at [124, 116] on div "Planned Maint No Crew No Crew Hamburg (Fuhlsbuttel Intl) No Crew Planned Maint …" at bounding box center [328, 99] width 531 height 158
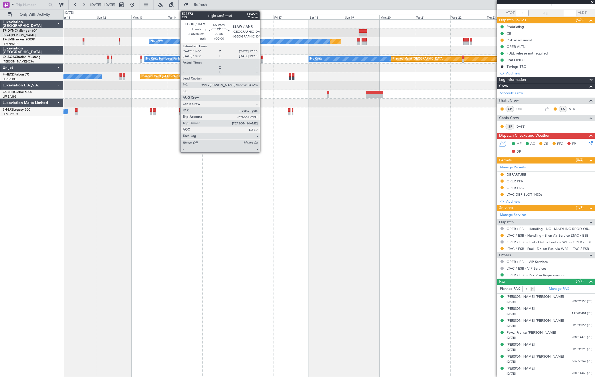
click at [262, 60] on div at bounding box center [262, 61] width 2 height 4
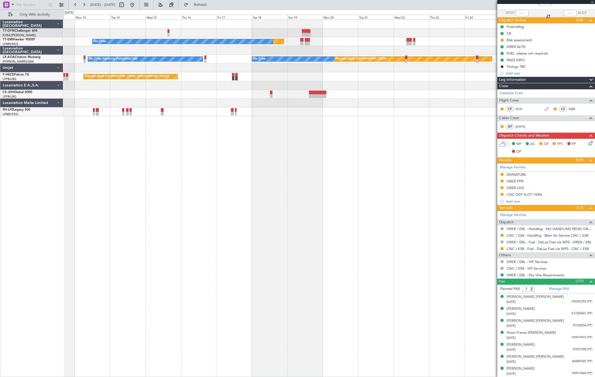
click at [227, 91] on div "Planned Maint No Crew No Crew Hamburg (Fuhlsbuttel Intl) No Crew Planned Maint …" at bounding box center [328, 68] width 531 height 96
type input "1"
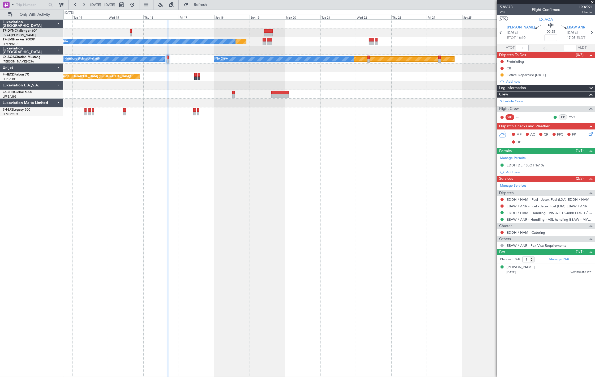
click at [225, 131] on div "Planned Maint No Crew No Crew Hamburg (Fuhlsbuttel Intl) Planned Maint Moncheng…" at bounding box center [329, 197] width 532 height 357
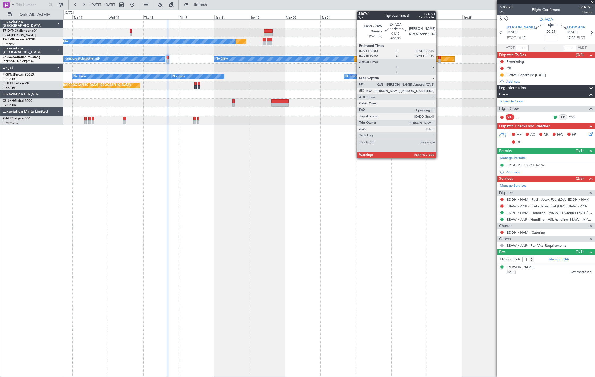
click at [439, 59] on div at bounding box center [440, 61] width 2 height 4
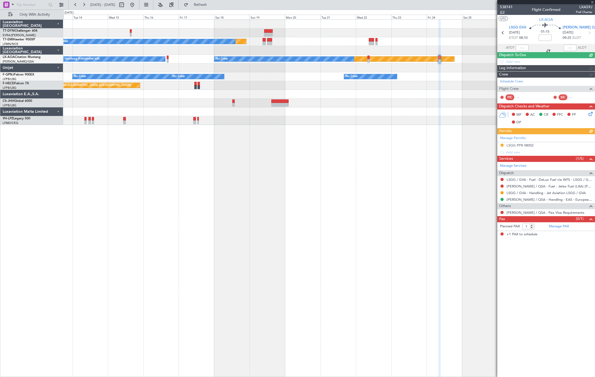
click at [503, 12] on span "2/2" at bounding box center [506, 12] width 13 height 5
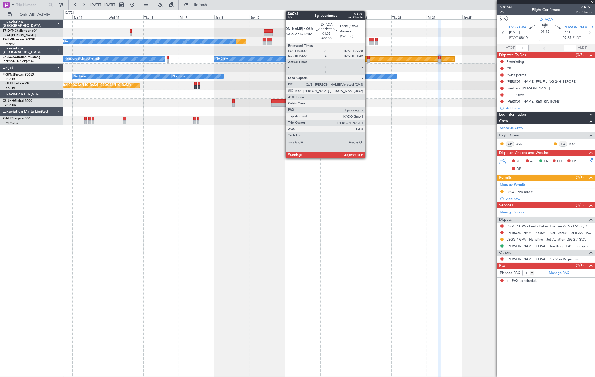
click at [368, 57] on div at bounding box center [369, 58] width 2 height 4
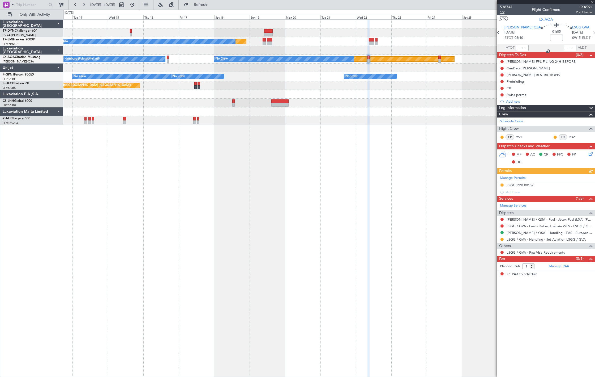
click at [504, 13] on span "1/2" at bounding box center [506, 12] width 13 height 5
click at [204, 4] on button "Refresh" at bounding box center [197, 5] width 32 height 8
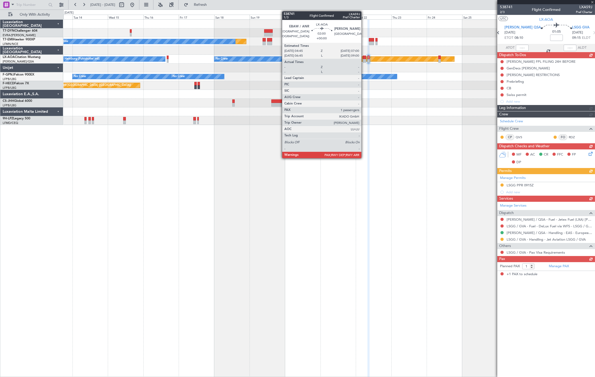
click at [364, 56] on div at bounding box center [364, 58] width 3 height 4
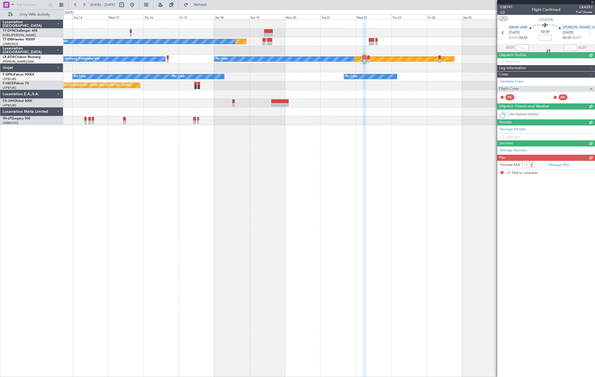
click at [503, 13] on span "1/3" at bounding box center [506, 12] width 13 height 5
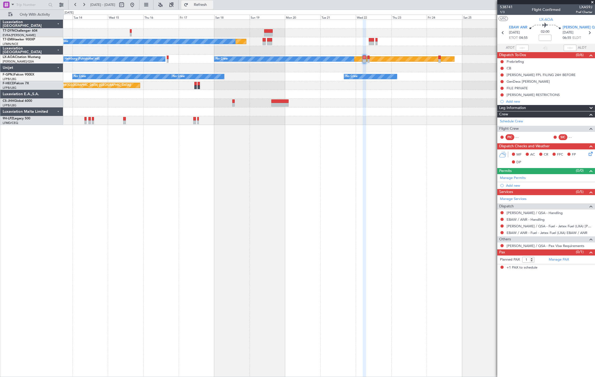
click at [206, 6] on span "Refresh" at bounding box center [200, 5] width 22 height 4
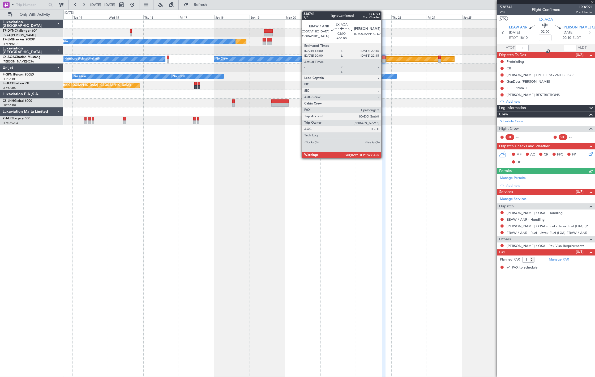
click at [384, 59] on div at bounding box center [383, 61] width 3 height 4
click at [384, 58] on div at bounding box center [383, 58] width 3 height 4
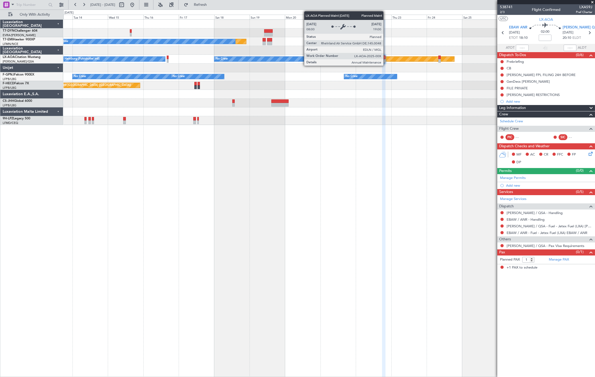
click at [386, 59] on div "Planned Maint [GEOGRAPHIC_DATA]" at bounding box center [376, 59] width 158 height 5
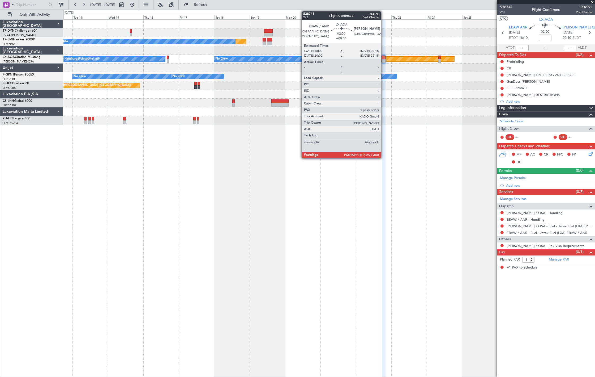
click at [383, 59] on div at bounding box center [383, 61] width 3 height 4
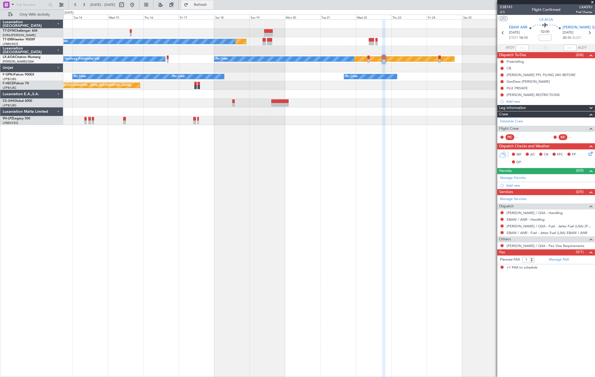
click at [206, 2] on button "Refresh" at bounding box center [197, 5] width 32 height 8
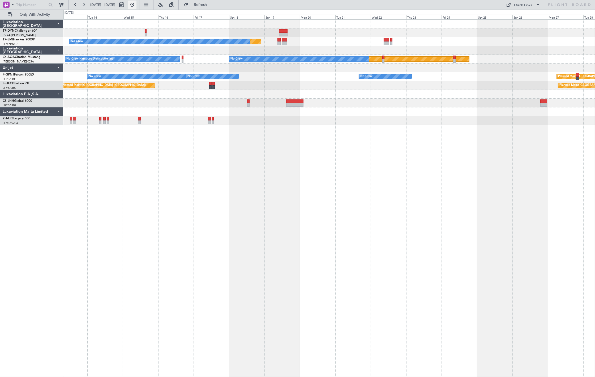
click at [137, 8] on button at bounding box center [132, 5] width 8 height 8
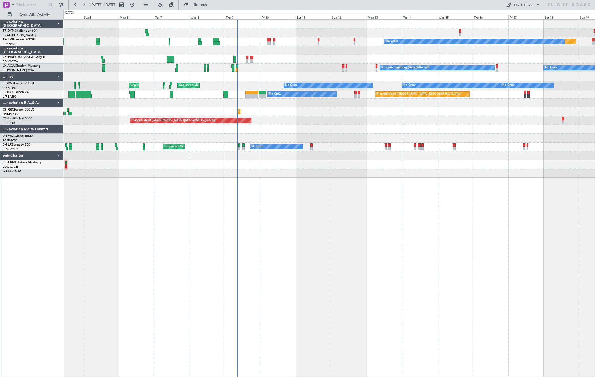
click at [240, 76] on div "Planned Maint No Crew Planned Maint [GEOGRAPHIC_DATA] No Crew Hamburg (Fuhlsbut…" at bounding box center [328, 99] width 531 height 158
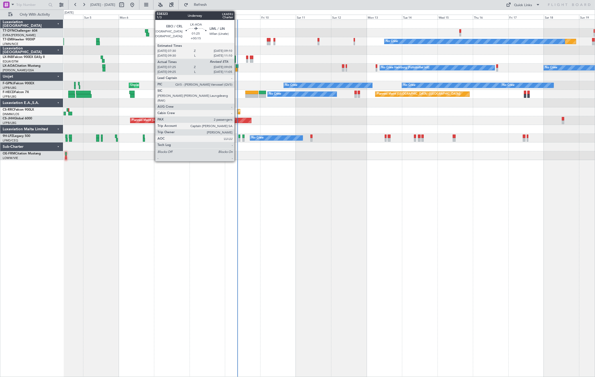
click at [237, 68] on div at bounding box center [237, 70] width 3 height 4
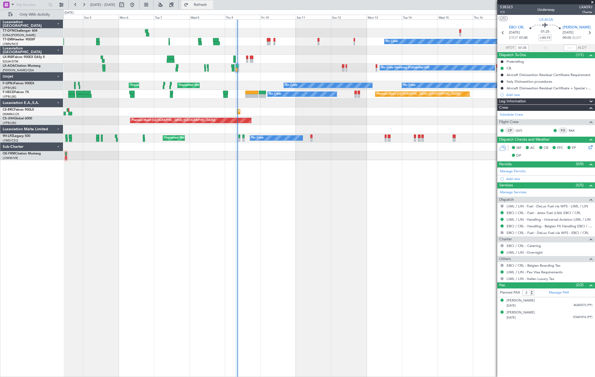
click at [208, 5] on span "Refresh" at bounding box center [200, 5] width 22 height 4
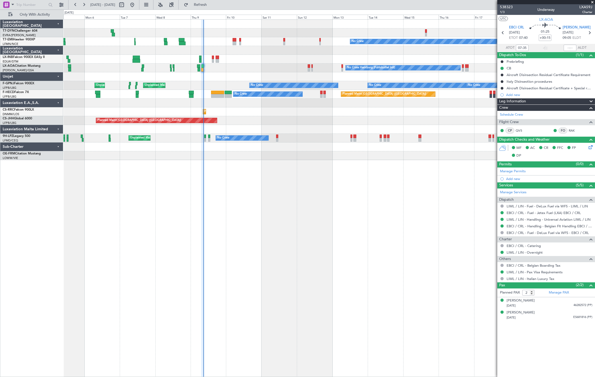
click at [204, 88] on div "Unplanned Maint Paris (Le Bourget) No Crew No Crew Unplanned Maint Paris (Le Bo…" at bounding box center [328, 85] width 531 height 9
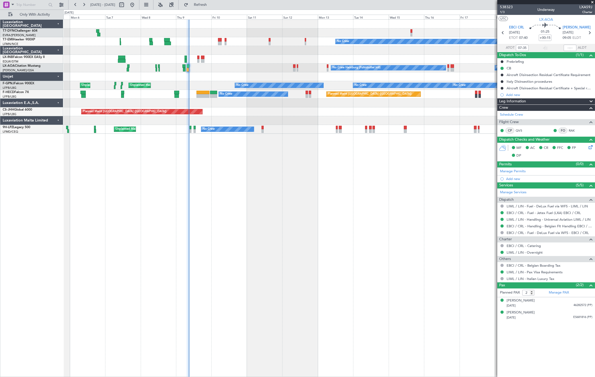
click at [261, 43] on div "Planned Maint No Crew" at bounding box center [328, 41] width 531 height 9
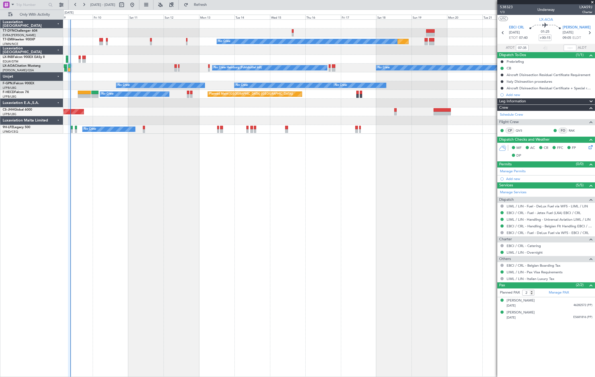
click at [177, 98] on div "Planned Maint No Crew Planned Maint Monchengladbach No Crew No Crew Hamburg (Fu…" at bounding box center [328, 77] width 531 height 114
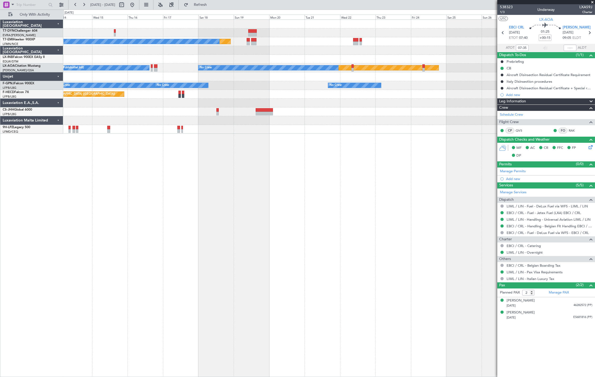
click at [146, 125] on div "Planned Maint No Crew Planned Maint Monchengladbach No Crew No Crew Hamburg (Fu…" at bounding box center [328, 77] width 531 height 114
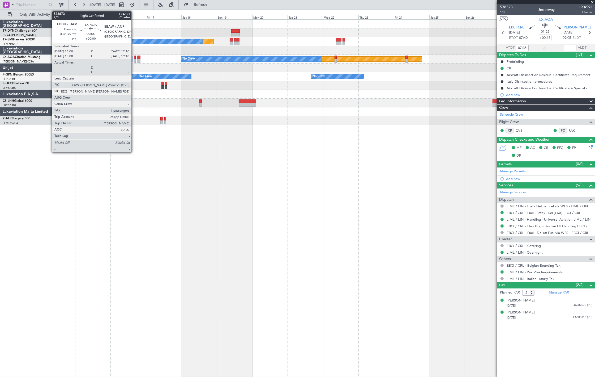
click at [134, 61] on div at bounding box center [135, 61] width 2 height 4
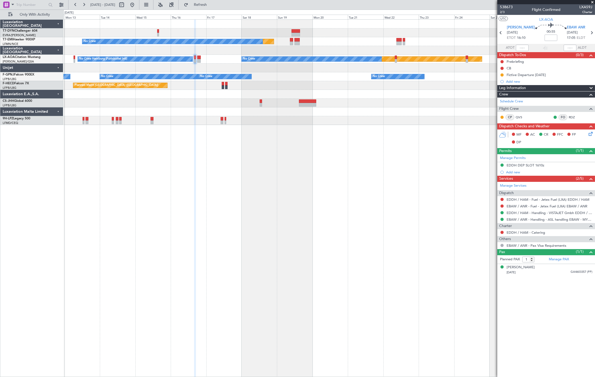
click at [238, 62] on div "Planned Maint No Crew Planned Maint [GEOGRAPHIC_DATA] No Crew Hamburg (Fuhlsbut…" at bounding box center [328, 72] width 531 height 105
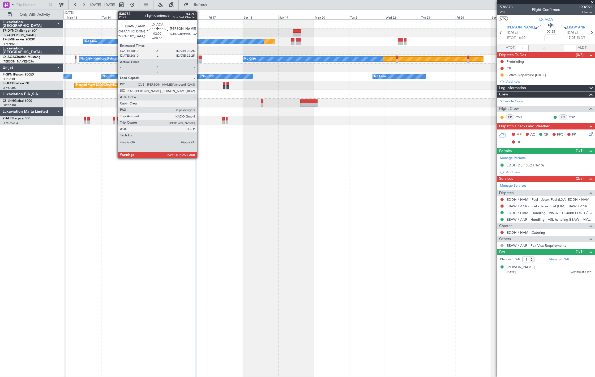
click at [200, 59] on div at bounding box center [200, 61] width 3 height 4
type input "0"
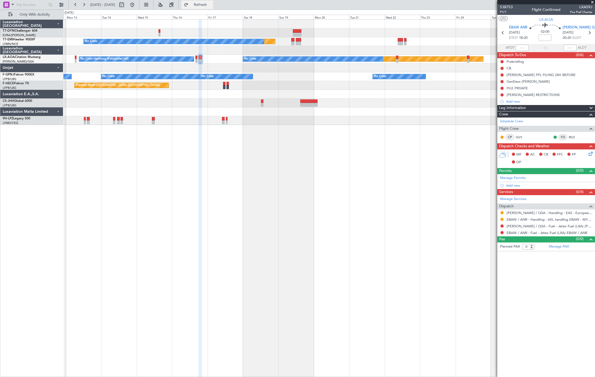
click at [212, 3] on span "Refresh" at bounding box center [200, 5] width 22 height 4
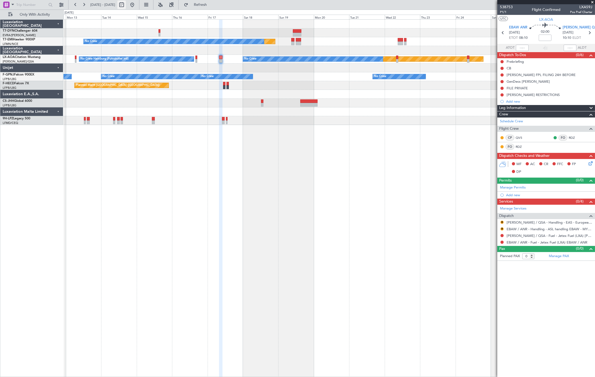
click at [126, 3] on button at bounding box center [121, 5] width 8 height 8
select select "10"
select select "2025"
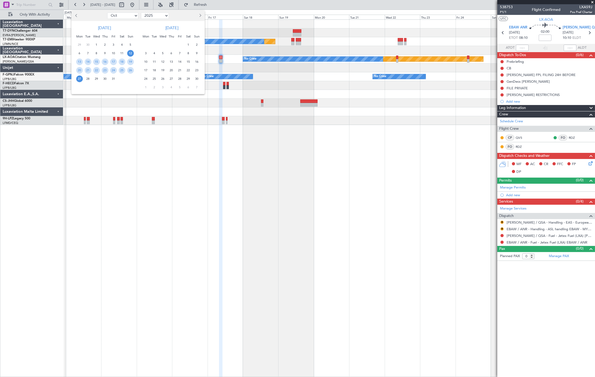
click at [150, 4] on div at bounding box center [297, 188] width 595 height 377
click at [137, 5] on button at bounding box center [132, 5] width 8 height 8
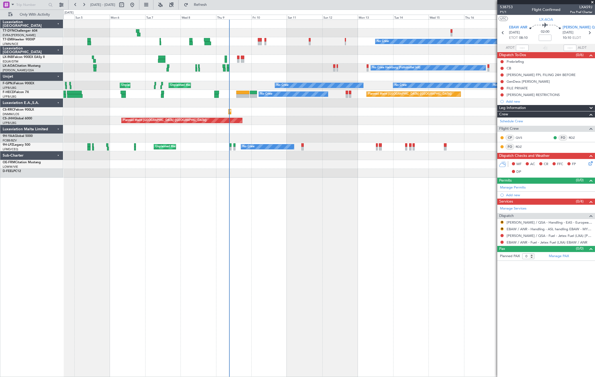
click at [219, 128] on div "Planned Maint No Crew Planned Maint [GEOGRAPHIC_DATA] No Crew Hamburg (Fuhlsbut…" at bounding box center [328, 99] width 531 height 158
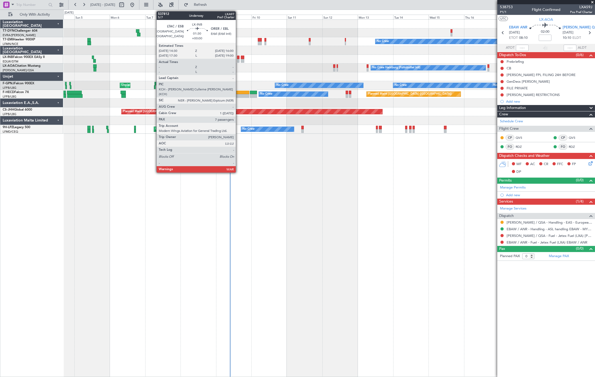
click at [239, 59] on div at bounding box center [238, 61] width 2 height 4
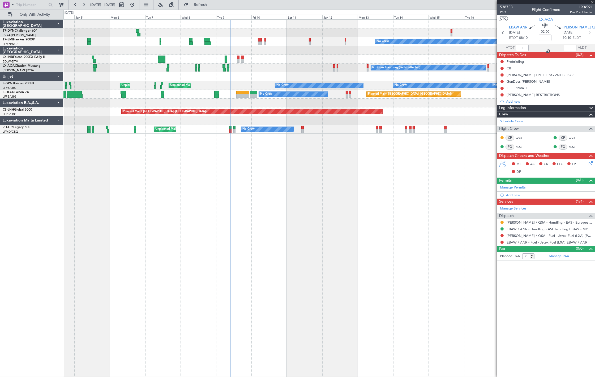
type input "7"
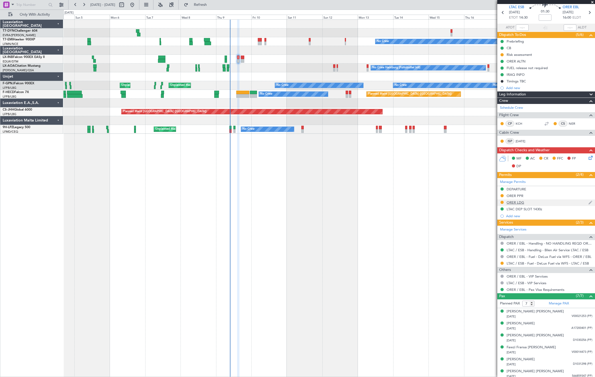
scroll to position [35, 0]
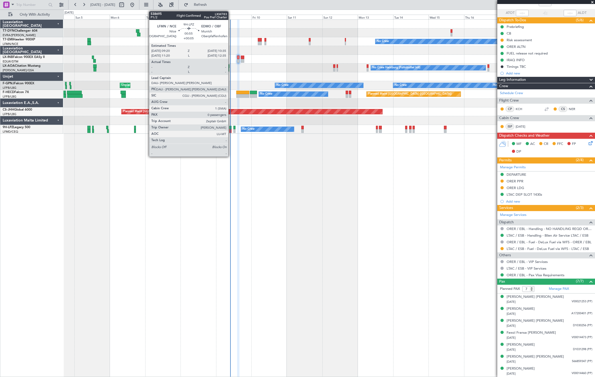
click at [231, 126] on div at bounding box center [230, 128] width 2 height 4
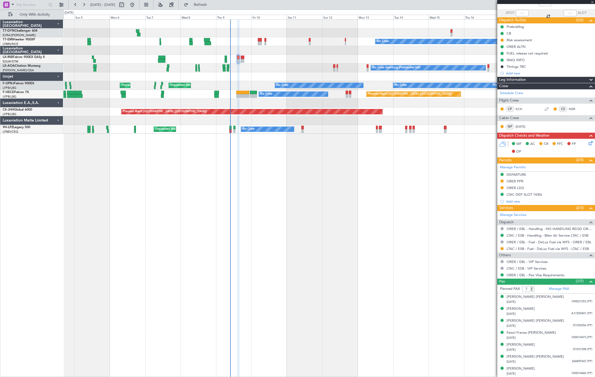
type input "+00:05"
type input "0"
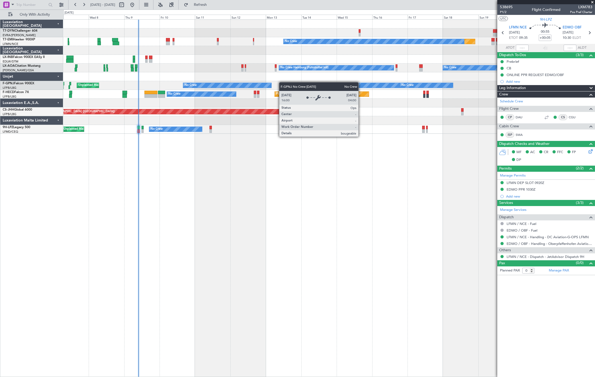
click at [222, 85] on div "Planned Maint No Crew No Crew No Crew Hamburg (Fuhlsbuttel Intl) No Crew No Cre…" at bounding box center [328, 77] width 531 height 114
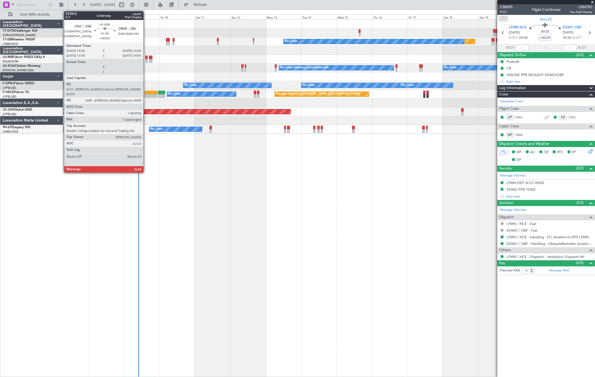
click at [146, 60] on div at bounding box center [146, 61] width 2 height 4
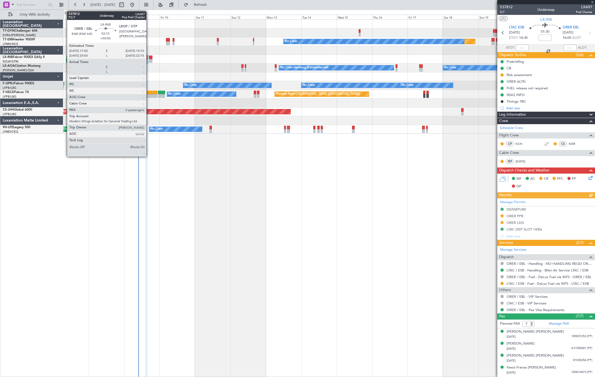
click at [149, 60] on div at bounding box center [150, 61] width 3 height 4
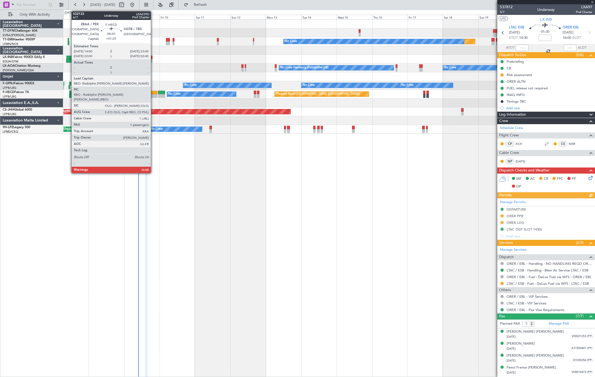
type input "0"
